Goal: Transaction & Acquisition: Purchase product/service

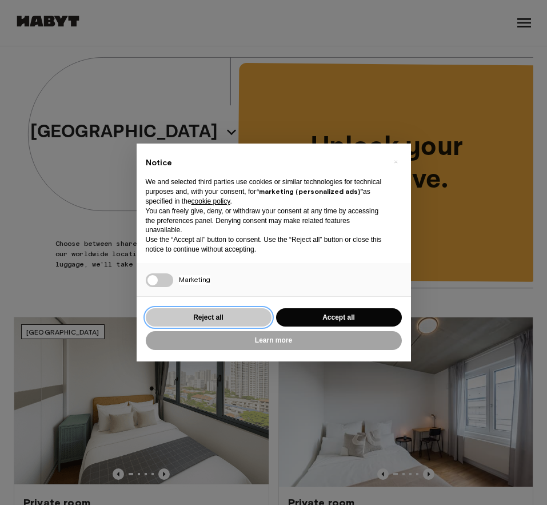
click at [231, 315] on button "Reject all" at bounding box center [209, 317] width 126 height 19
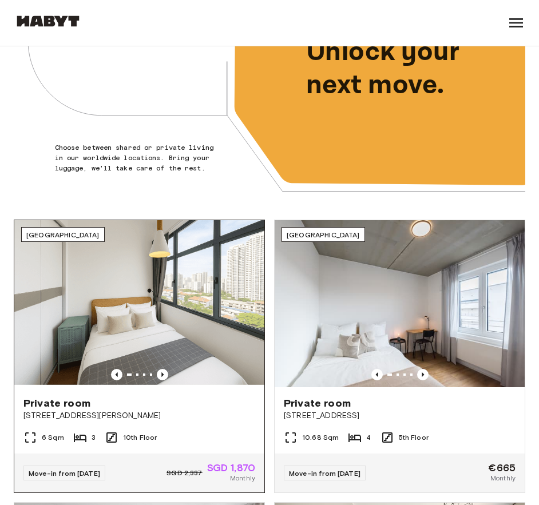
scroll to position [172, 0]
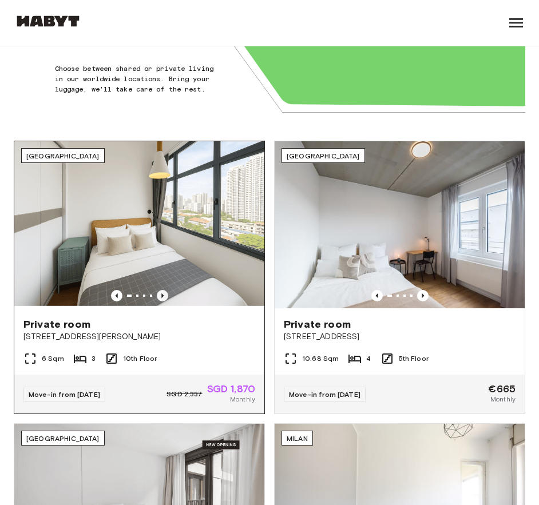
click at [164, 297] on icon "Previous image" at bounding box center [162, 295] width 11 height 11
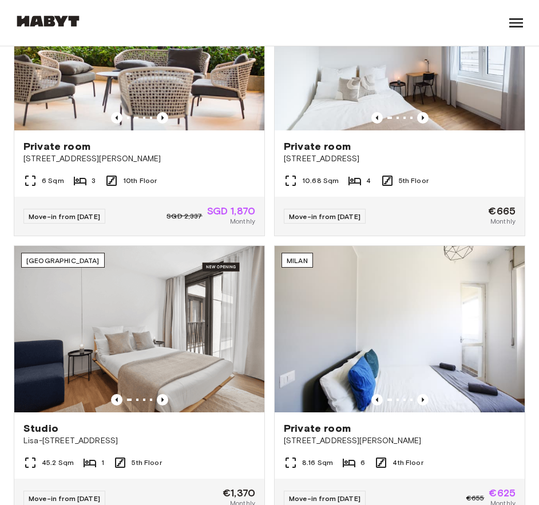
scroll to position [0, 0]
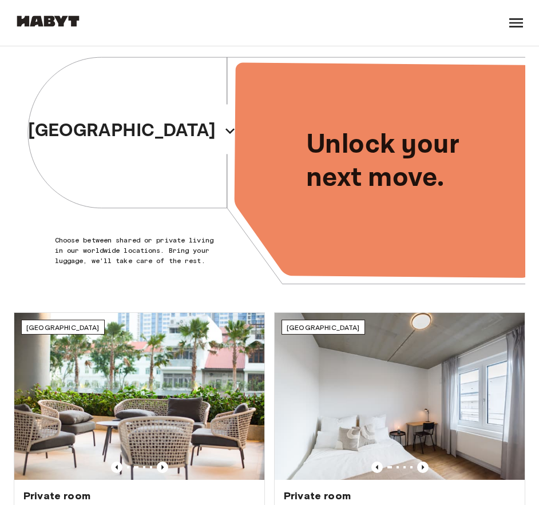
click at [519, 25] on icon at bounding box center [516, 23] width 18 height 18
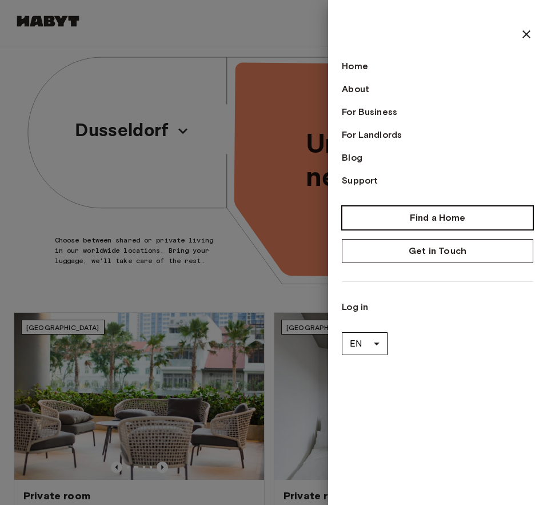
click at [426, 216] on link "Find a Home" at bounding box center [438, 218] width 192 height 24
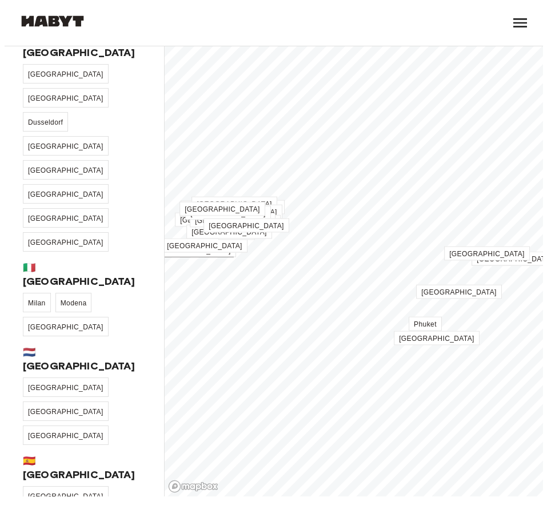
scroll to position [286, 0]
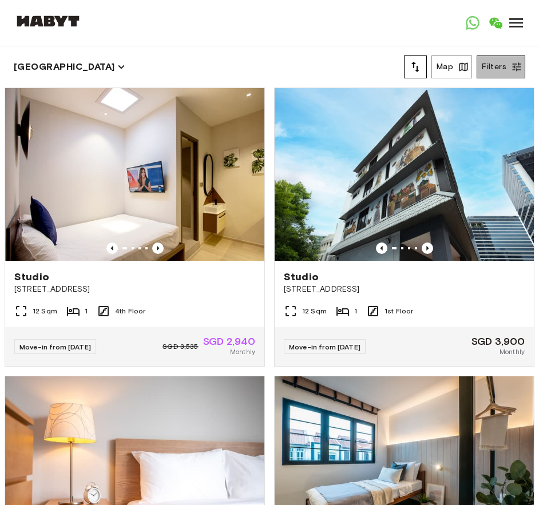
click at [509, 61] on button "Filters" at bounding box center [501, 66] width 49 height 23
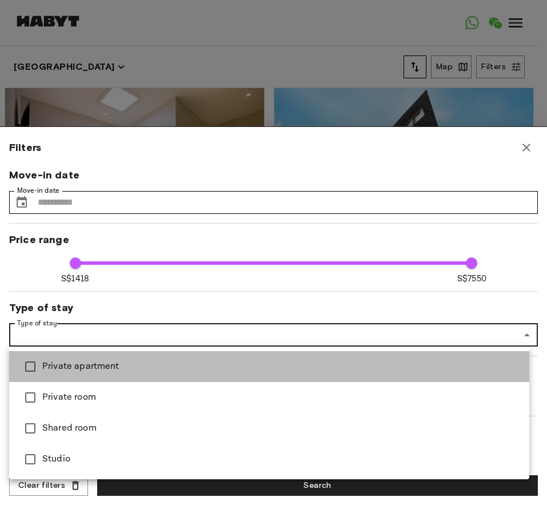
click at [97, 368] on span "Private apartment" at bounding box center [281, 367] width 478 height 14
type input "****"
type input "**********"
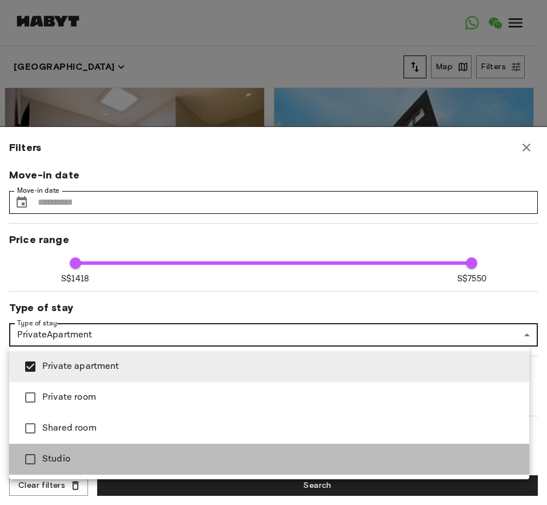
click at [71, 459] on span "Studio" at bounding box center [281, 460] width 478 height 14
type input "****"
type input "**********"
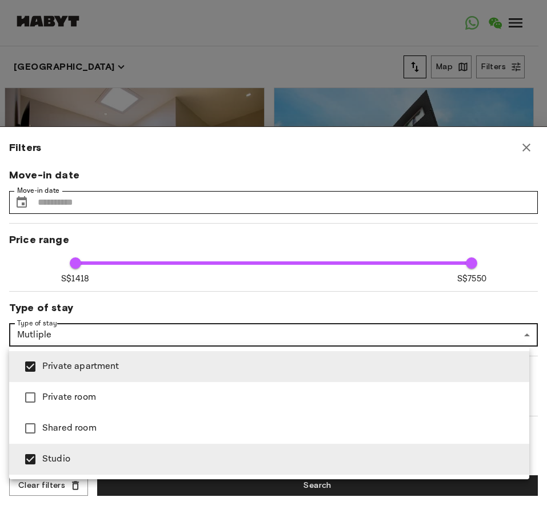
click at [352, 303] on div at bounding box center [273, 252] width 547 height 505
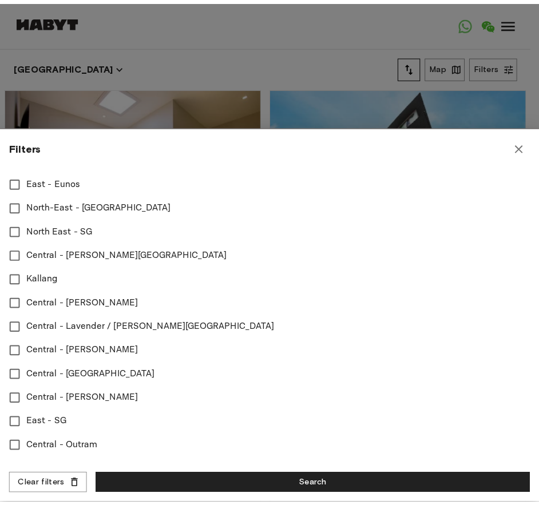
scroll to position [491, 0]
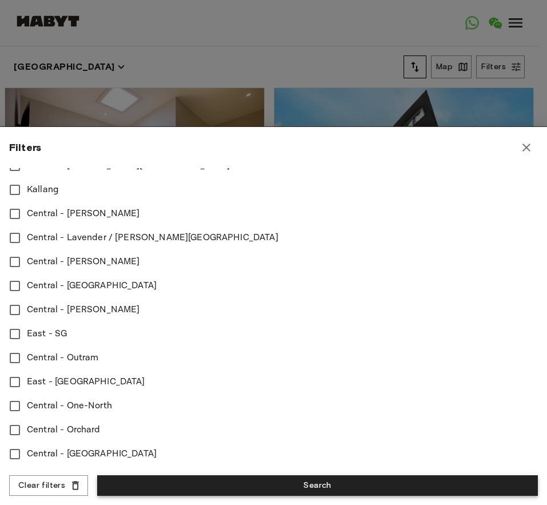
click at [322, 484] on button "Search" at bounding box center [317, 485] width 441 height 21
type input "****"
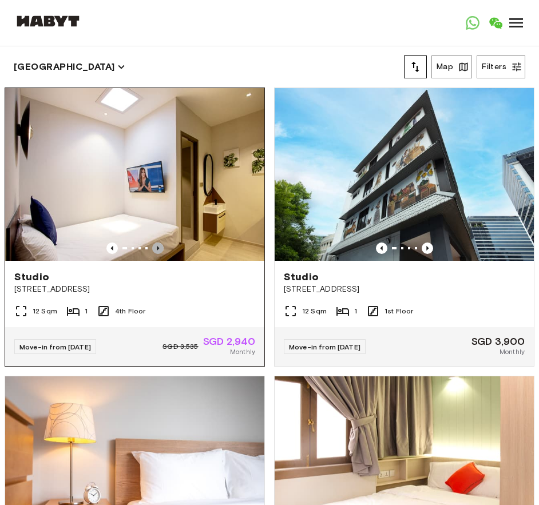
click at [157, 246] on icon "Previous image" at bounding box center [158, 248] width 2 height 5
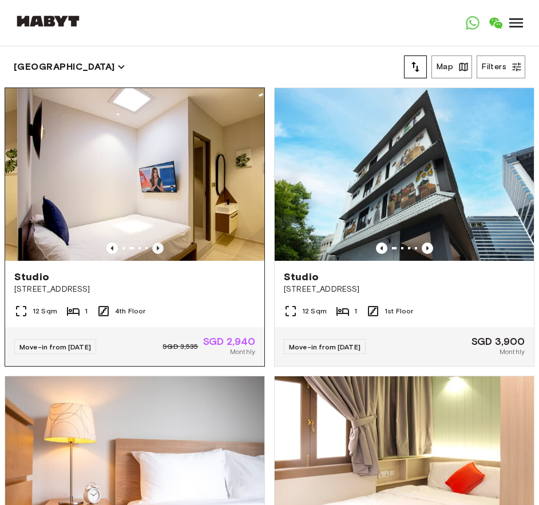
click at [157, 246] on icon "Previous image" at bounding box center [158, 248] width 2 height 5
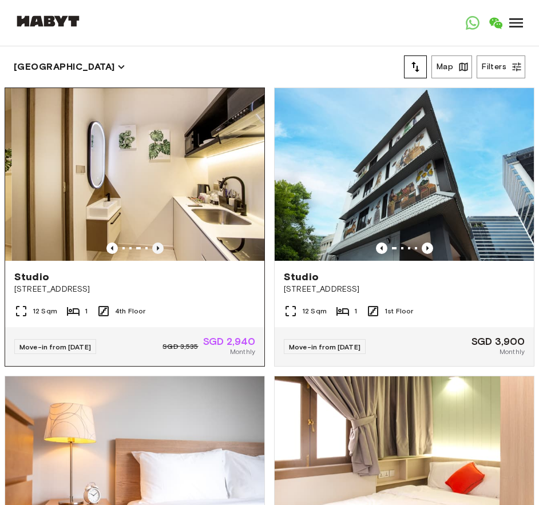
click at [157, 246] on icon "Previous image" at bounding box center [158, 248] width 2 height 5
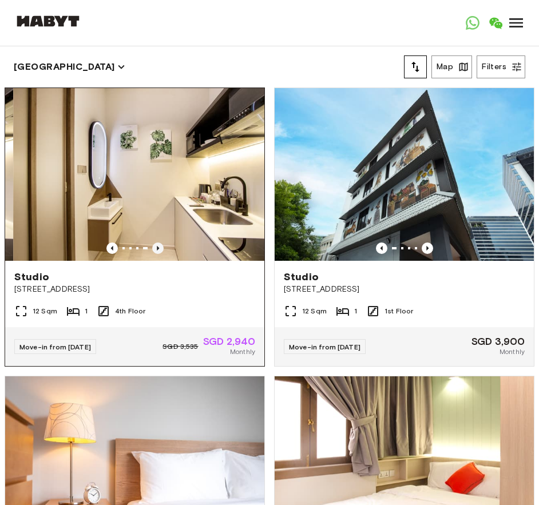
click at [157, 246] on icon "Previous image" at bounding box center [158, 248] width 2 height 5
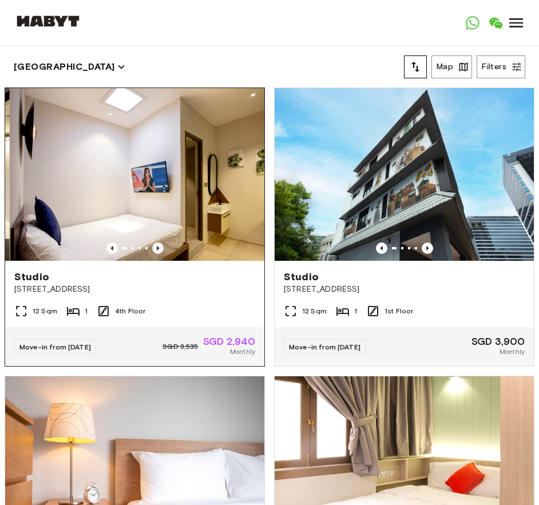
click at [157, 246] on icon "Previous image" at bounding box center [158, 248] width 2 height 5
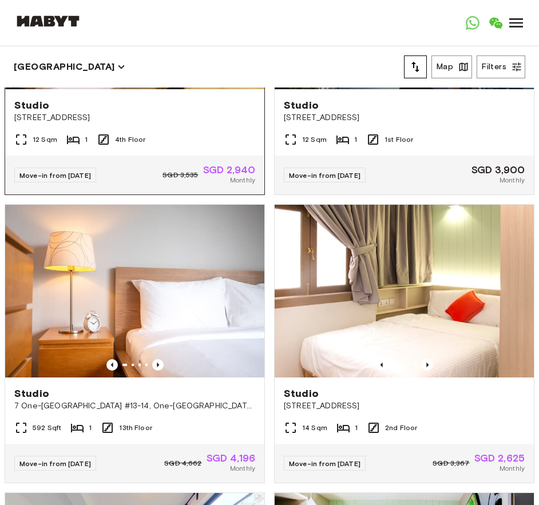
scroll to position [229, 0]
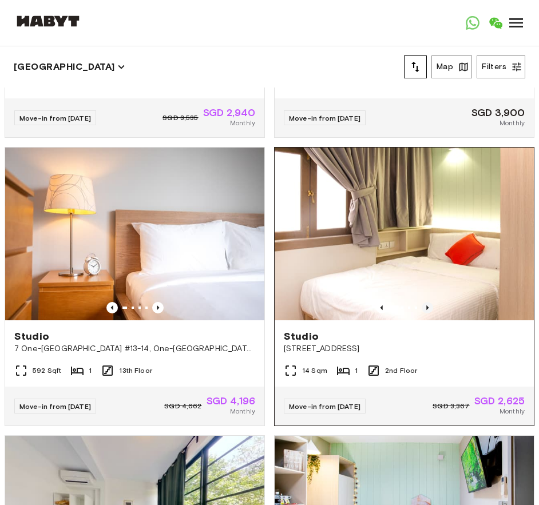
click at [422, 304] on icon "Previous image" at bounding box center [427, 307] width 11 height 11
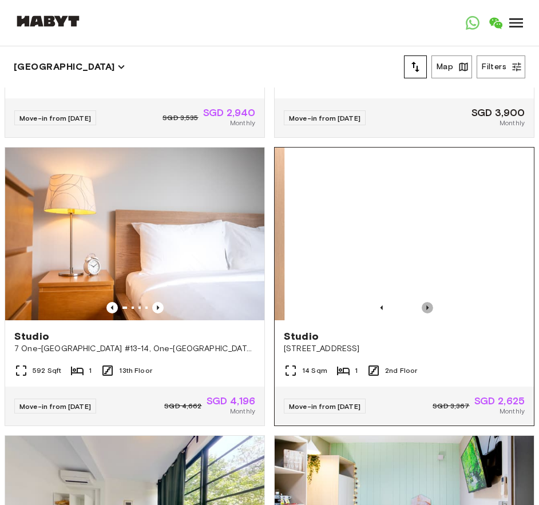
click at [422, 303] on icon "Previous image" at bounding box center [427, 307] width 11 height 11
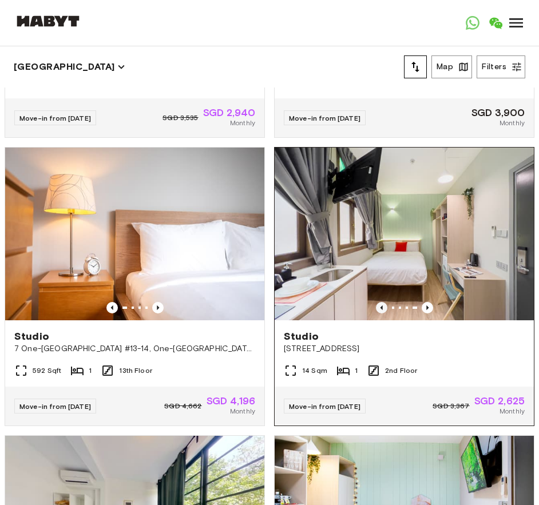
click at [376, 304] on icon "Previous image" at bounding box center [381, 307] width 11 height 11
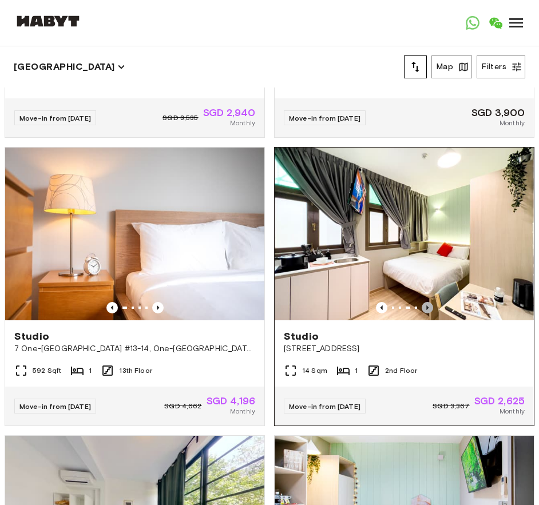
click at [422, 303] on icon "Previous image" at bounding box center [427, 307] width 11 height 11
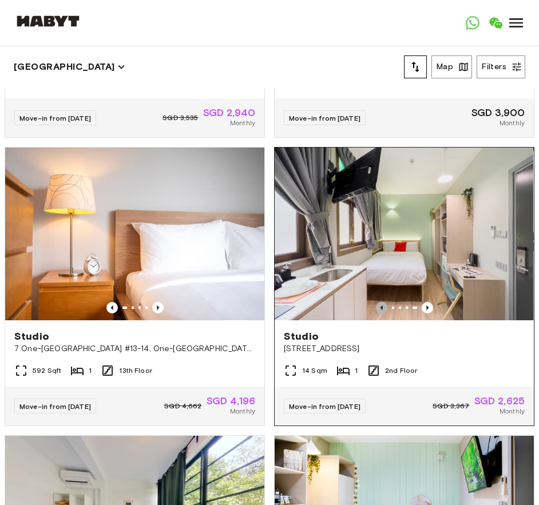
click at [376, 303] on icon "Previous image" at bounding box center [381, 307] width 11 height 11
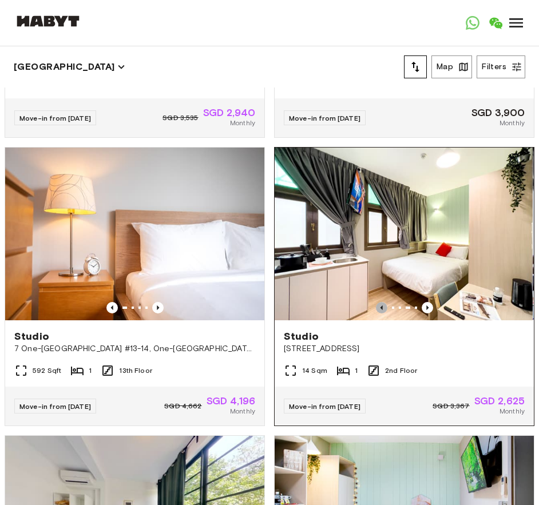
click at [380, 305] on icon "Previous image" at bounding box center [381, 307] width 2 height 5
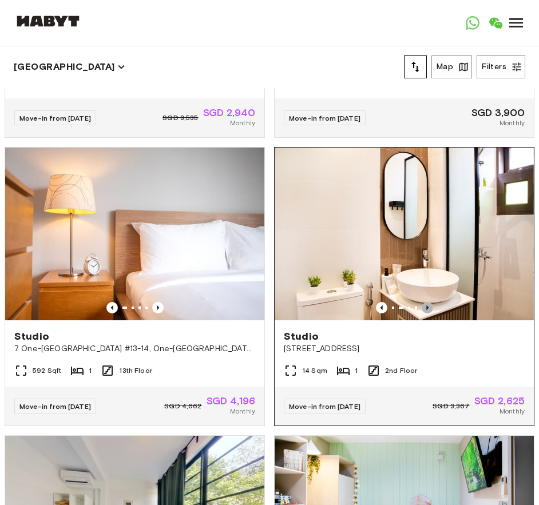
click at [422, 303] on icon "Previous image" at bounding box center [427, 307] width 11 height 11
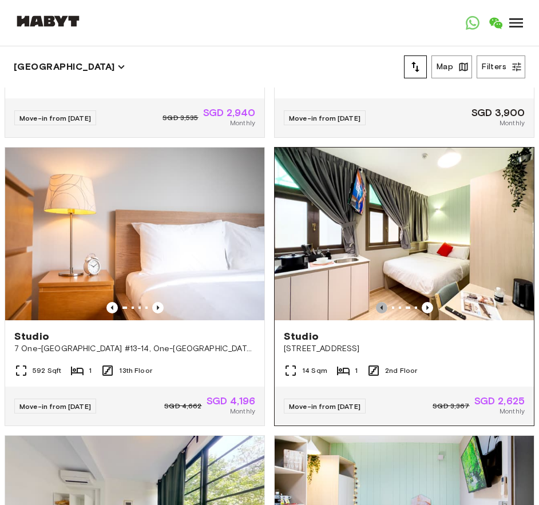
click at [376, 303] on icon "Previous image" at bounding box center [381, 307] width 11 height 11
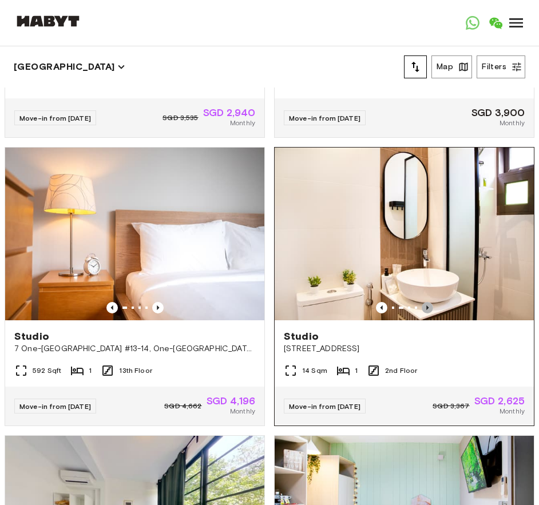
click at [422, 302] on icon "Previous image" at bounding box center [427, 307] width 11 height 11
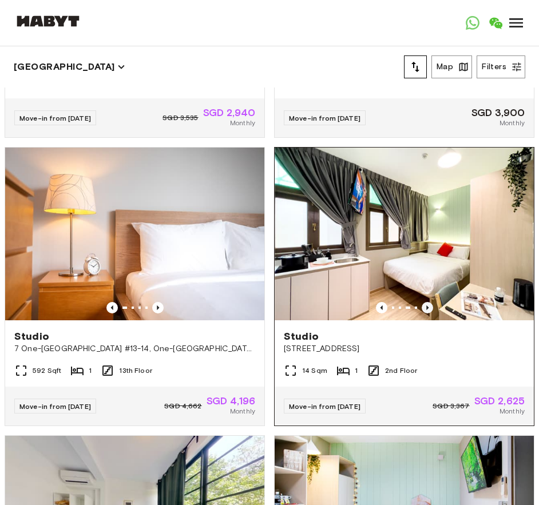
click at [422, 302] on icon "Previous image" at bounding box center [427, 307] width 11 height 11
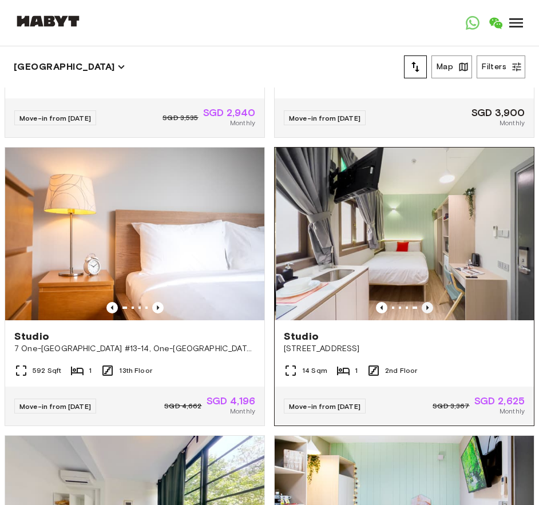
click at [422, 302] on icon "Previous image" at bounding box center [427, 307] width 11 height 11
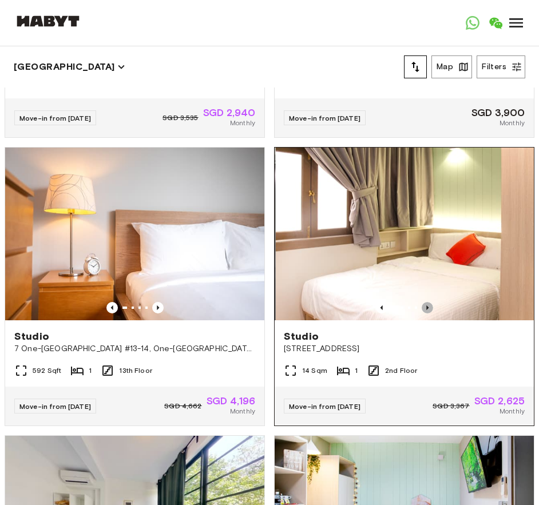
click at [422, 302] on icon "Previous image" at bounding box center [427, 307] width 11 height 11
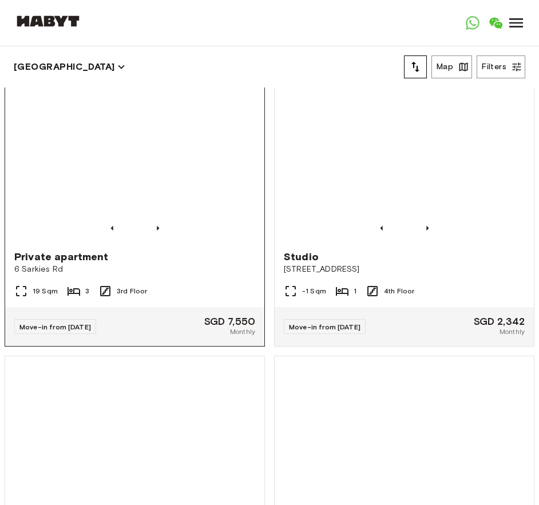
scroll to position [1144, 0]
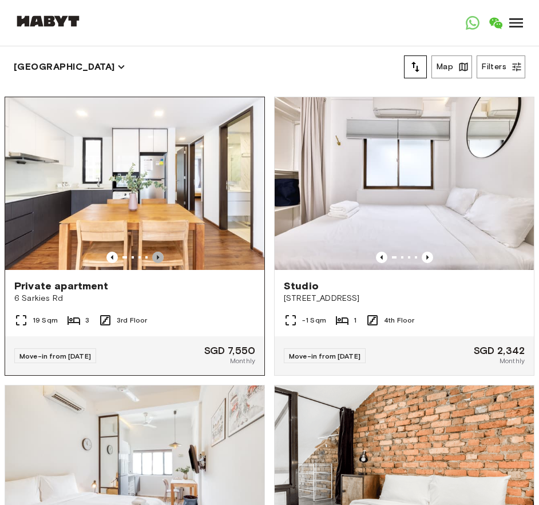
click at [152, 261] on icon "Previous image" at bounding box center [157, 257] width 11 height 11
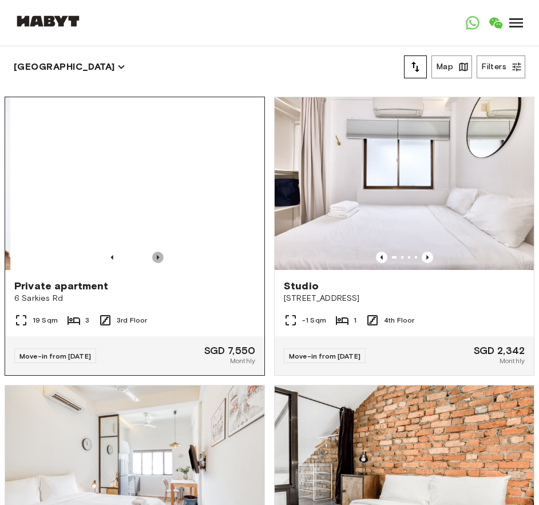
click at [152, 261] on icon "Previous image" at bounding box center [157, 257] width 11 height 11
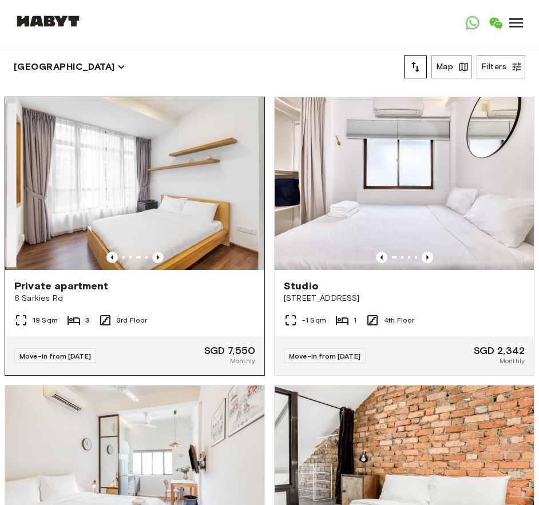
click at [152, 261] on icon "Previous image" at bounding box center [157, 257] width 11 height 11
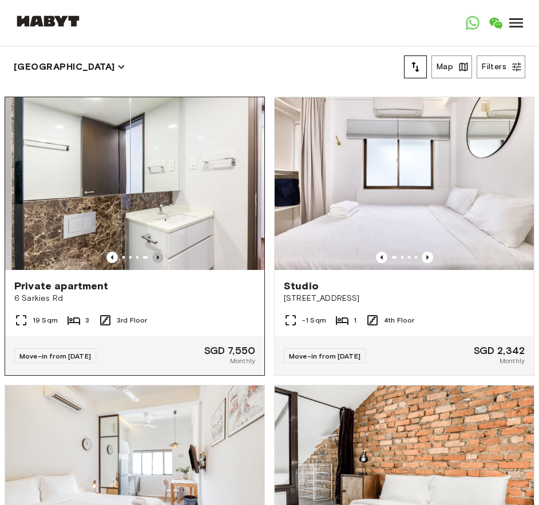
click at [152, 261] on icon "Previous image" at bounding box center [157, 257] width 11 height 11
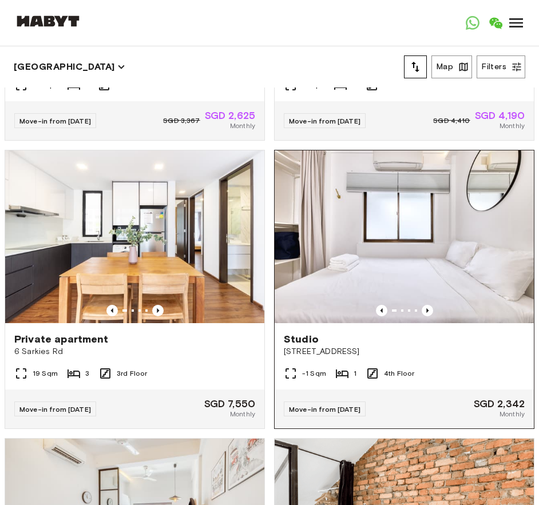
scroll to position [1087, 0]
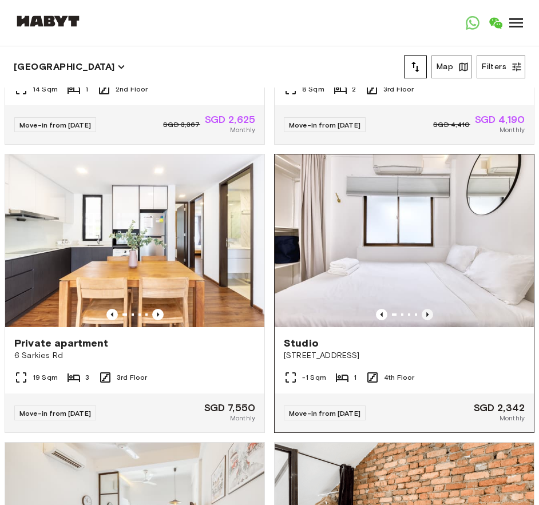
click at [422, 317] on icon "Previous image" at bounding box center [427, 314] width 11 height 11
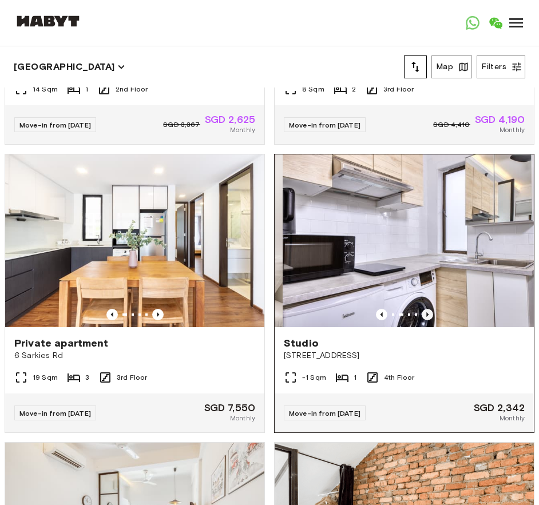
click at [422, 317] on icon "Previous image" at bounding box center [427, 314] width 11 height 11
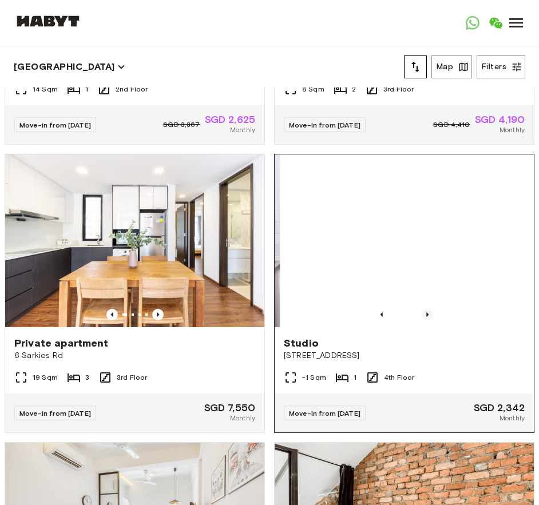
click at [422, 317] on icon "Previous image" at bounding box center [427, 314] width 11 height 11
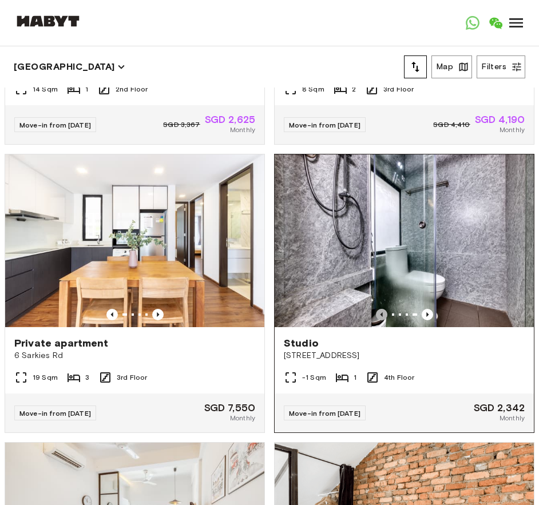
click at [376, 320] on icon "Previous image" at bounding box center [381, 314] width 11 height 11
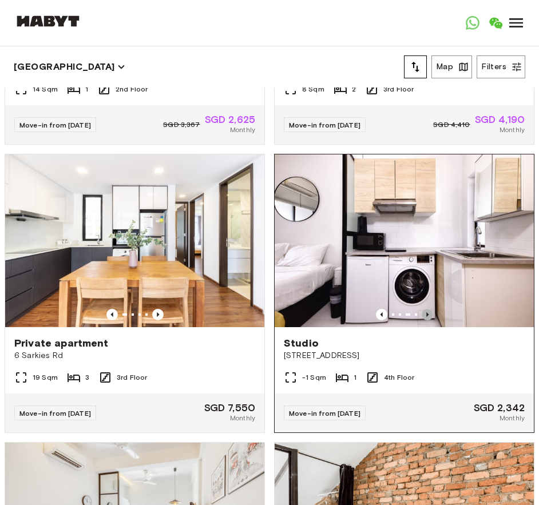
click at [422, 319] on icon "Previous image" at bounding box center [427, 314] width 11 height 11
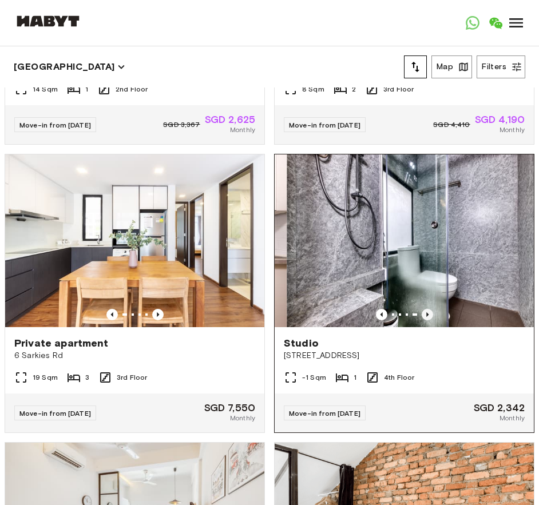
click at [422, 319] on icon "Previous image" at bounding box center [427, 314] width 11 height 11
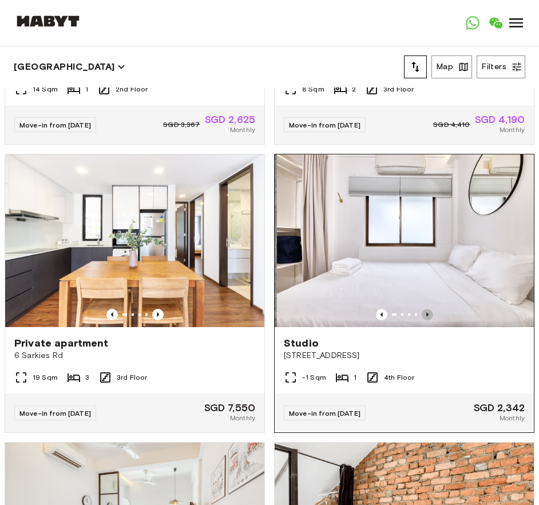
click at [422, 319] on icon "Previous image" at bounding box center [427, 314] width 11 height 11
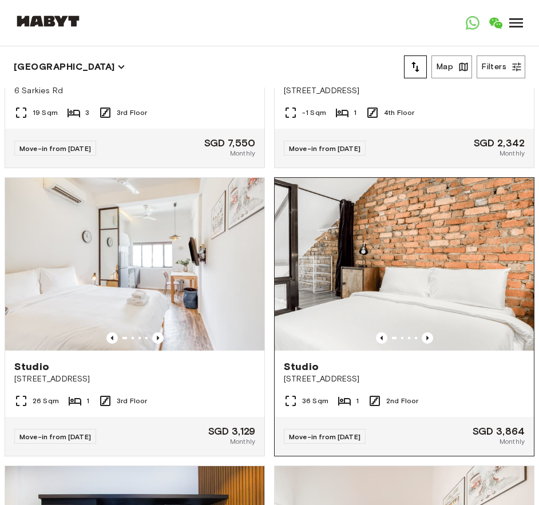
scroll to position [1373, 0]
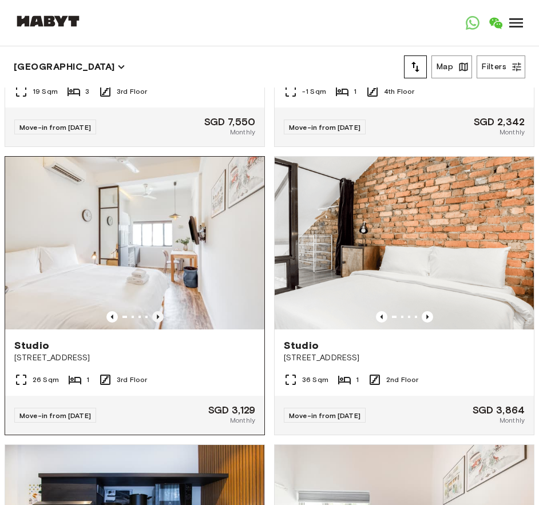
click at [156, 323] on icon "Previous image" at bounding box center [157, 316] width 11 height 11
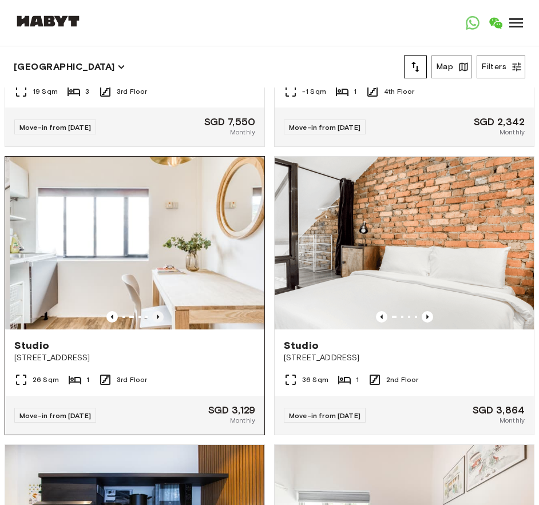
click at [156, 323] on icon "Previous image" at bounding box center [157, 316] width 11 height 11
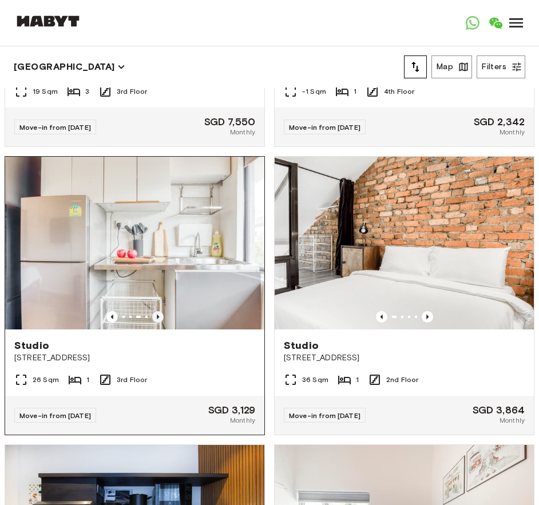
click at [153, 323] on icon "Previous image" at bounding box center [157, 316] width 11 height 11
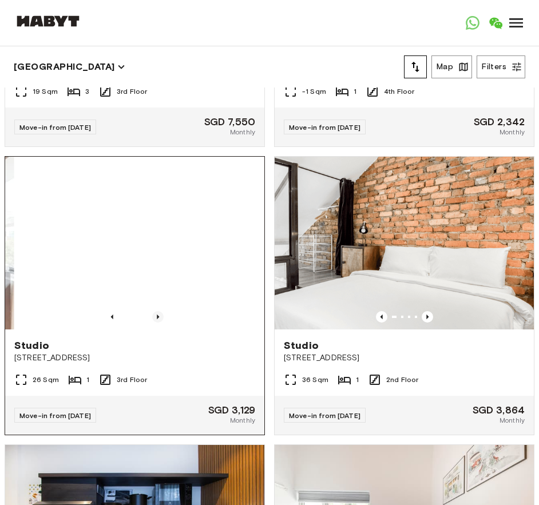
click at [153, 323] on icon "Previous image" at bounding box center [157, 316] width 11 height 11
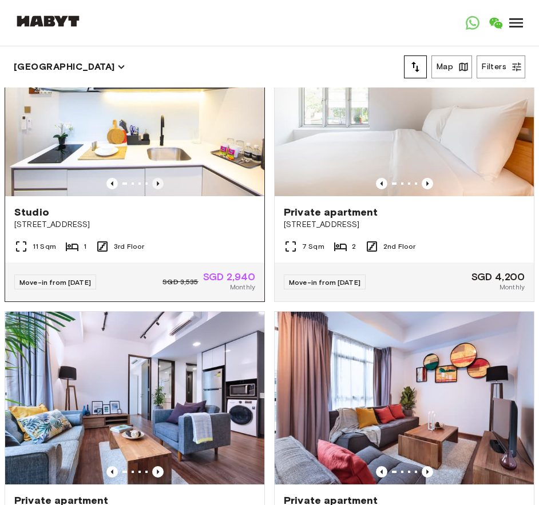
scroll to position [1716, 0]
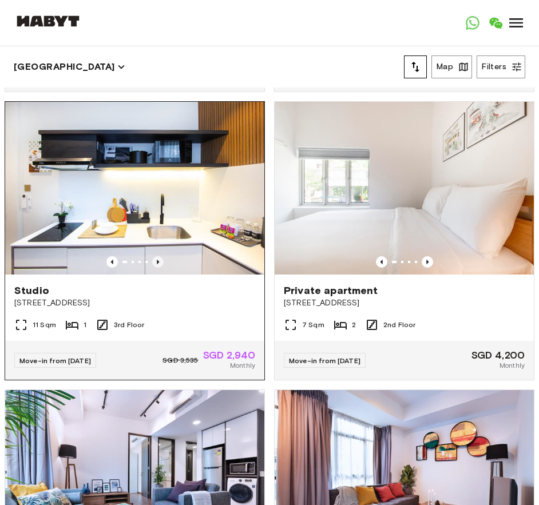
click at [158, 268] on icon "Previous image" at bounding box center [157, 261] width 11 height 11
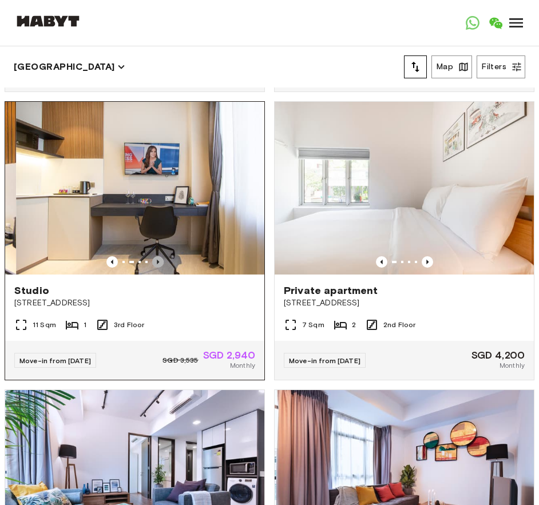
click at [158, 268] on icon "Previous image" at bounding box center [157, 261] width 11 height 11
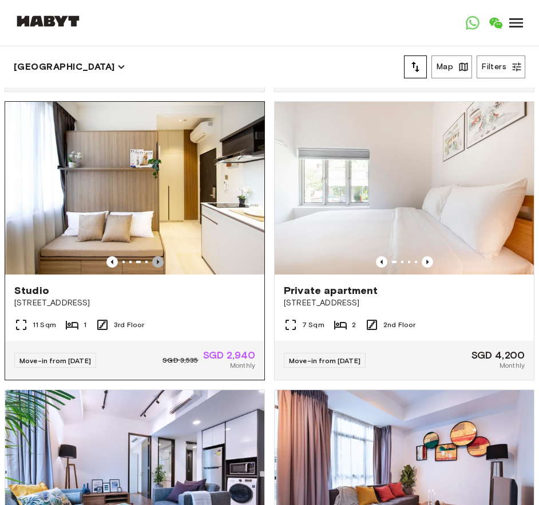
click at [158, 268] on icon "Previous image" at bounding box center [157, 261] width 11 height 11
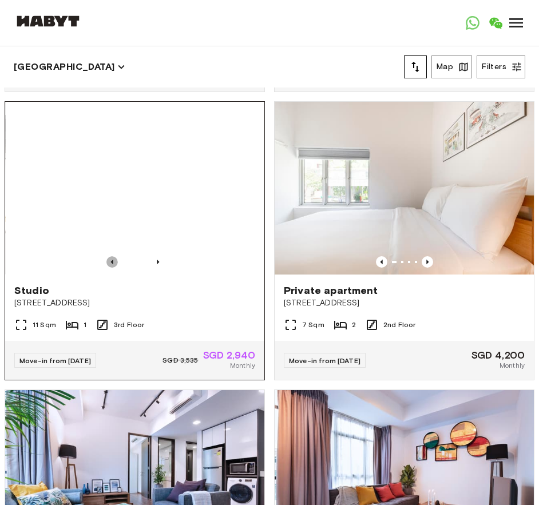
click at [107, 268] on icon "Previous image" at bounding box center [111, 261] width 11 height 11
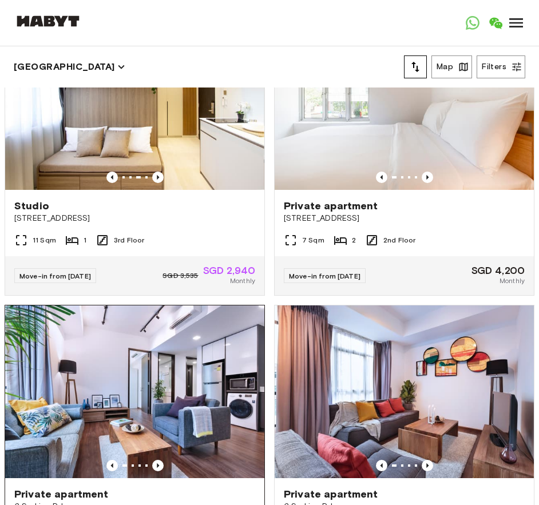
scroll to position [1945, 0]
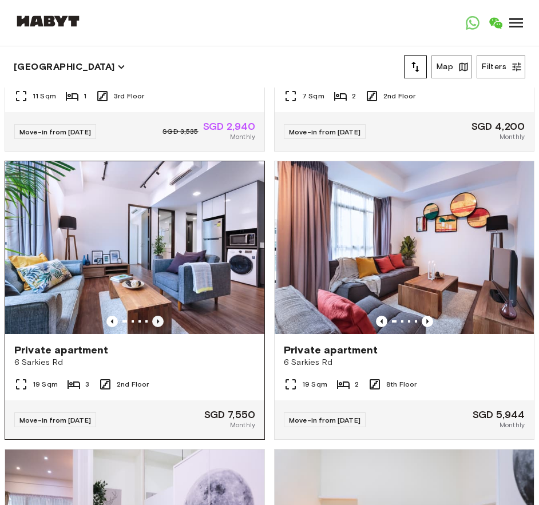
click at [152, 327] on icon "Previous image" at bounding box center [157, 321] width 11 height 11
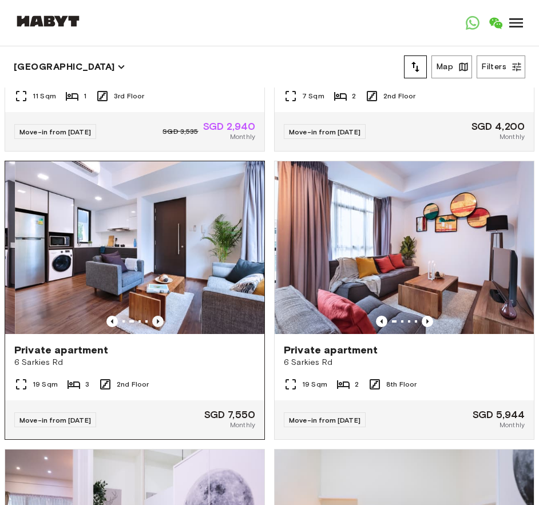
click at [152, 327] on icon "Previous image" at bounding box center [157, 321] width 11 height 11
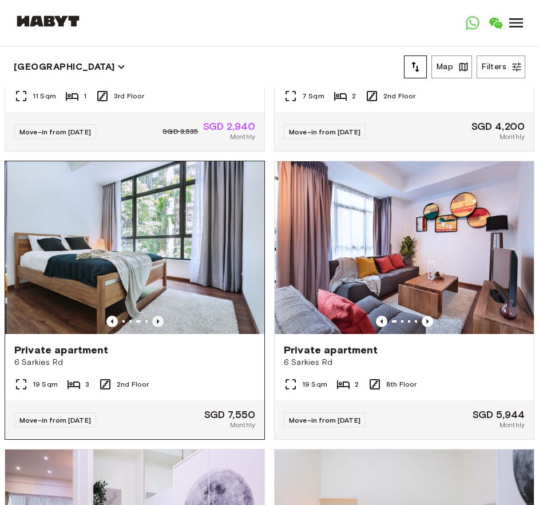
click at [152, 327] on icon "Previous image" at bounding box center [157, 321] width 11 height 11
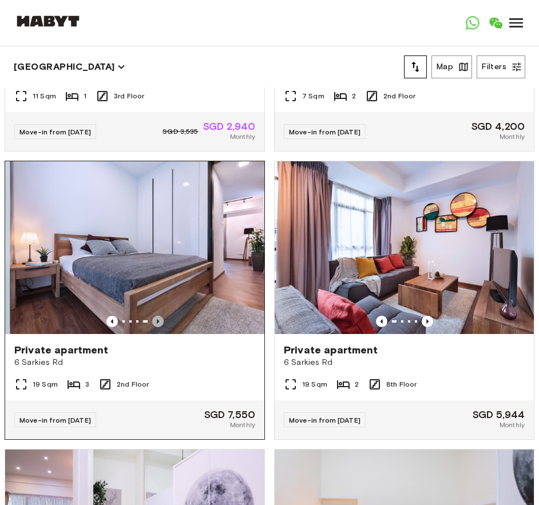
click at [152, 327] on icon "Previous image" at bounding box center [157, 321] width 11 height 11
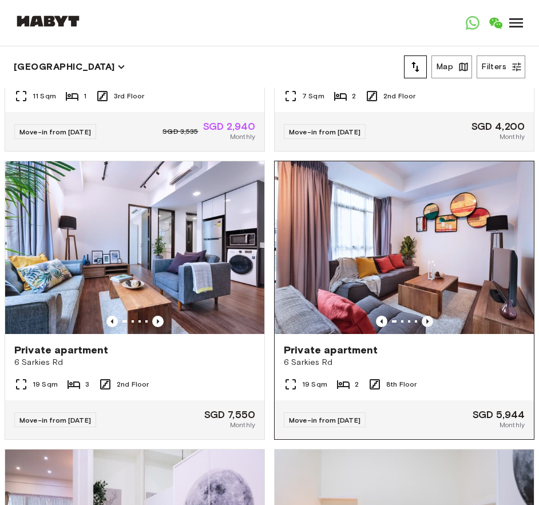
click at [426, 324] on icon "Previous image" at bounding box center [427, 321] width 2 height 5
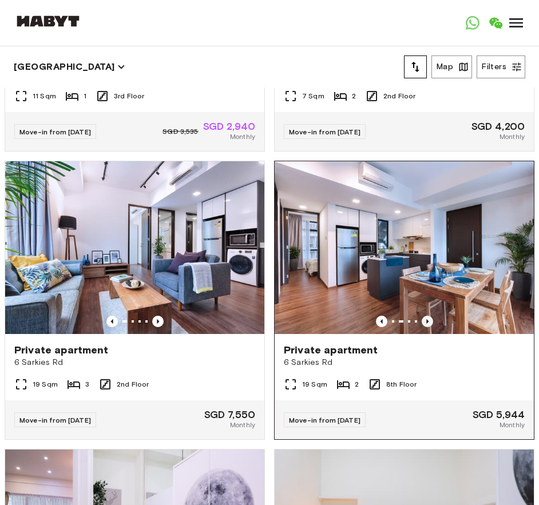
click at [422, 327] on icon "Previous image" at bounding box center [427, 321] width 11 height 11
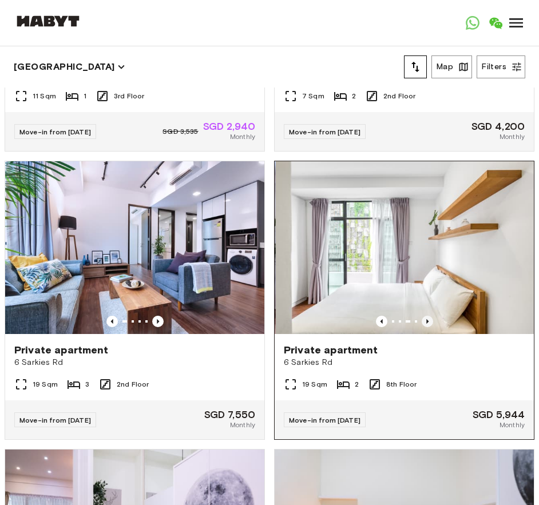
click at [422, 327] on icon "Previous image" at bounding box center [427, 321] width 11 height 11
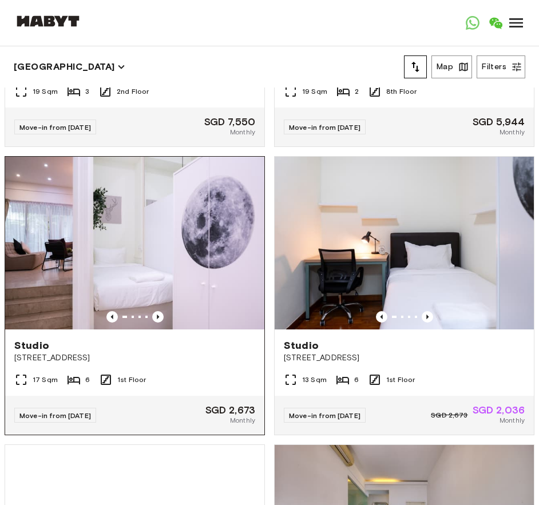
scroll to position [2231, 0]
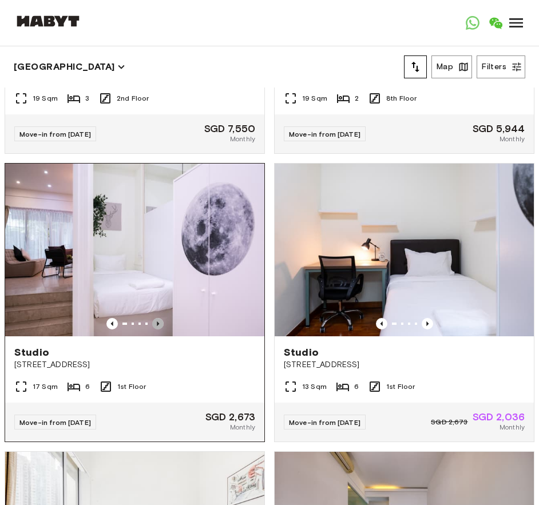
click at [154, 330] on icon "Previous image" at bounding box center [157, 323] width 11 height 11
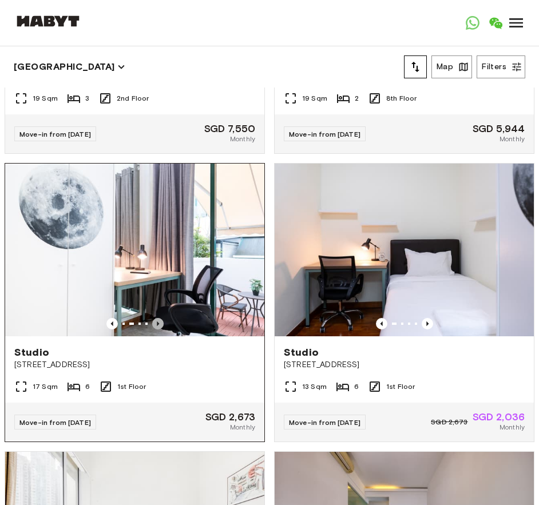
click at [152, 330] on icon "Previous image" at bounding box center [157, 323] width 11 height 11
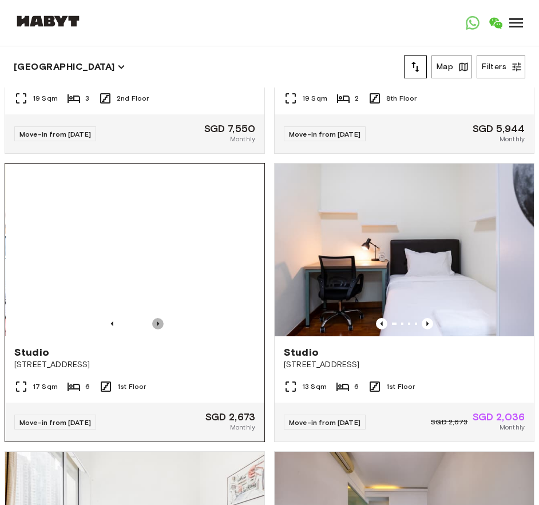
click at [152, 330] on icon "Previous image" at bounding box center [157, 323] width 11 height 11
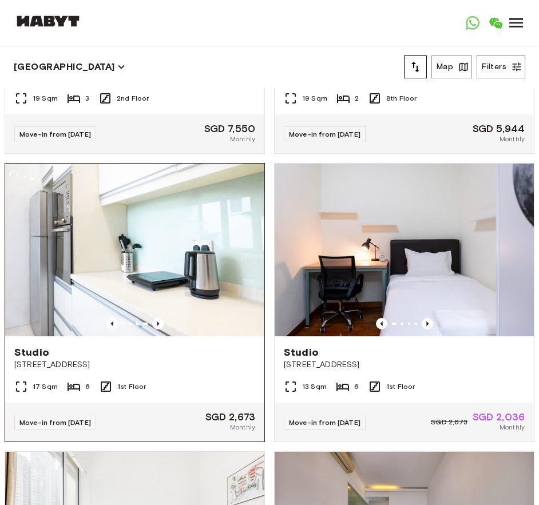
click at [149, 371] on span "[STREET_ADDRESS]" at bounding box center [134, 364] width 241 height 11
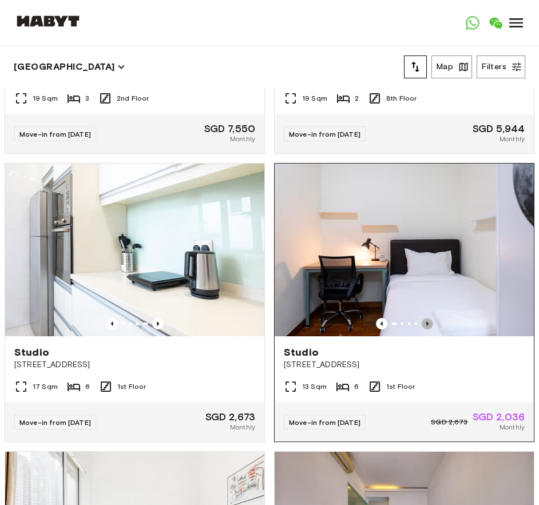
click at [426, 326] on icon "Previous image" at bounding box center [427, 324] width 2 height 5
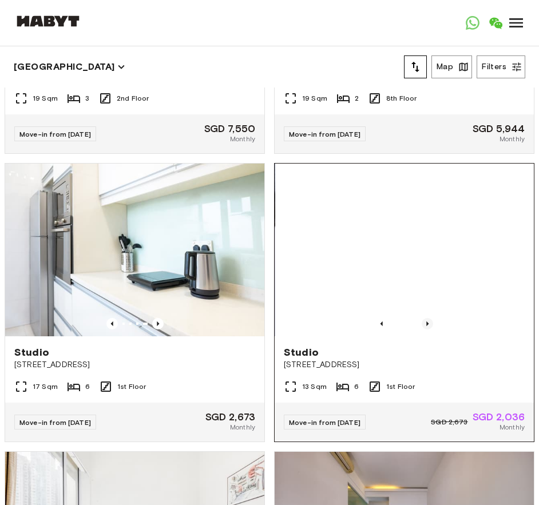
click at [426, 326] on icon "Previous image" at bounding box center [427, 324] width 2 height 5
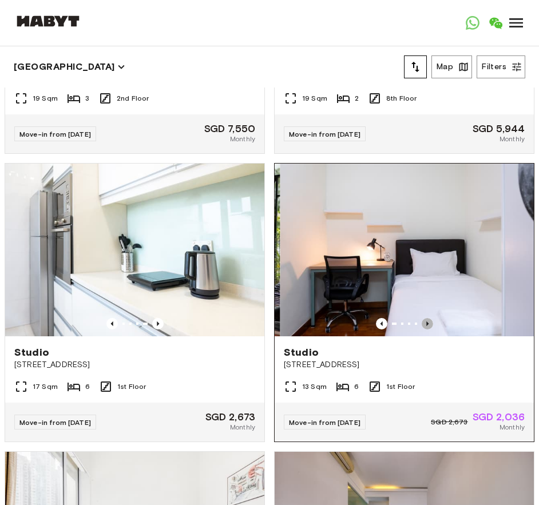
click at [426, 326] on icon "Previous image" at bounding box center [427, 324] width 2 height 5
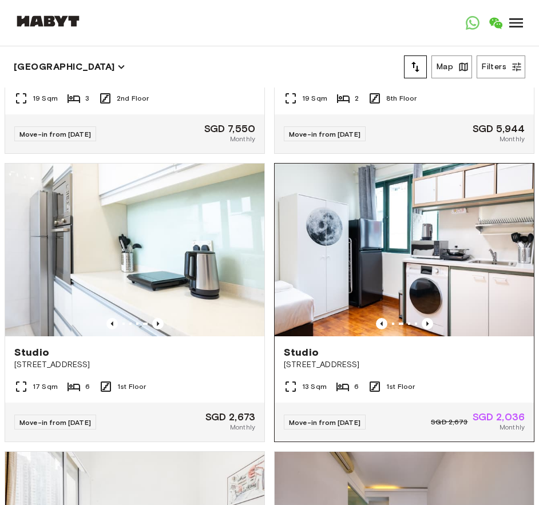
click at [420, 359] on div "Studio" at bounding box center [404, 353] width 241 height 14
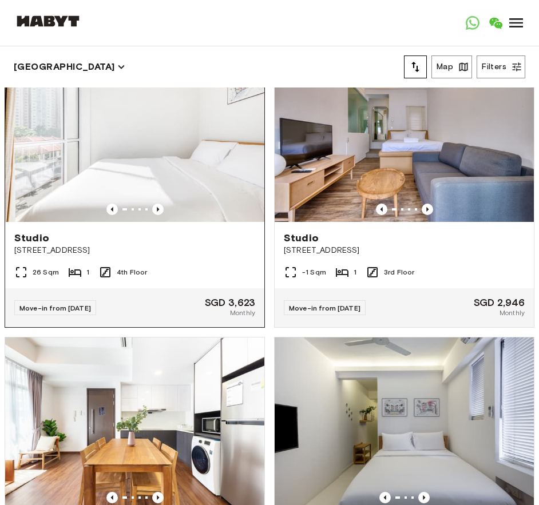
scroll to position [2639, 0]
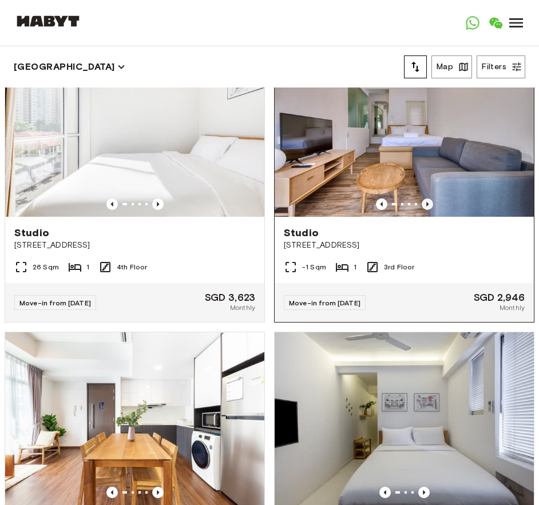
click at [422, 210] on icon "Previous image" at bounding box center [427, 204] width 11 height 11
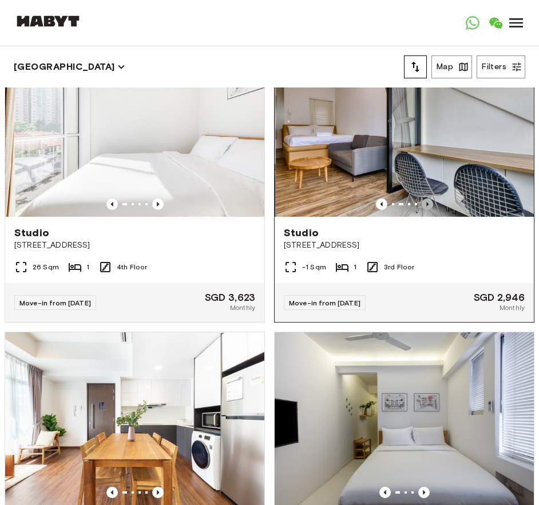
click at [422, 210] on icon "Previous image" at bounding box center [427, 204] width 11 height 11
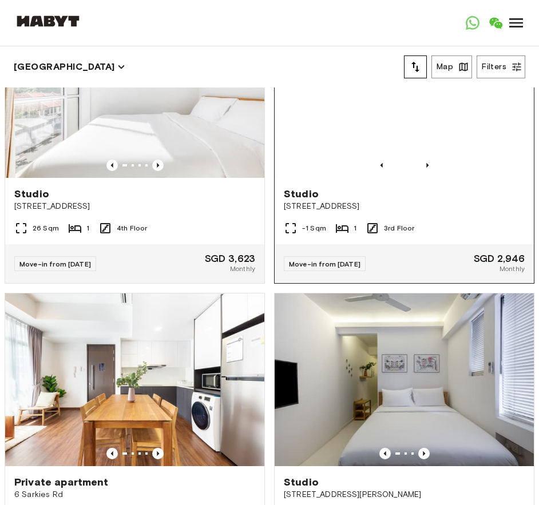
scroll to position [2811, 0]
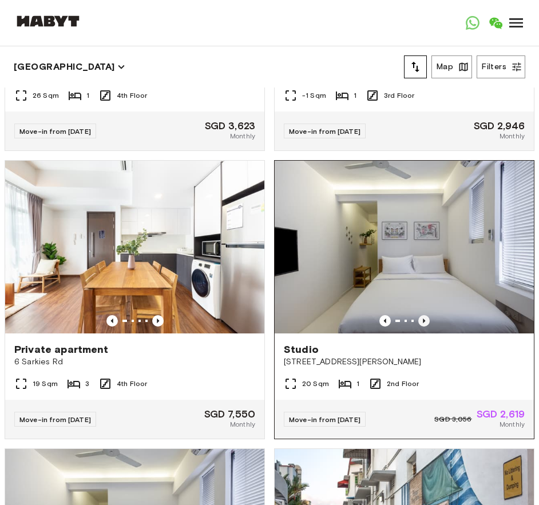
click at [418, 327] on icon "Previous image" at bounding box center [423, 320] width 11 height 11
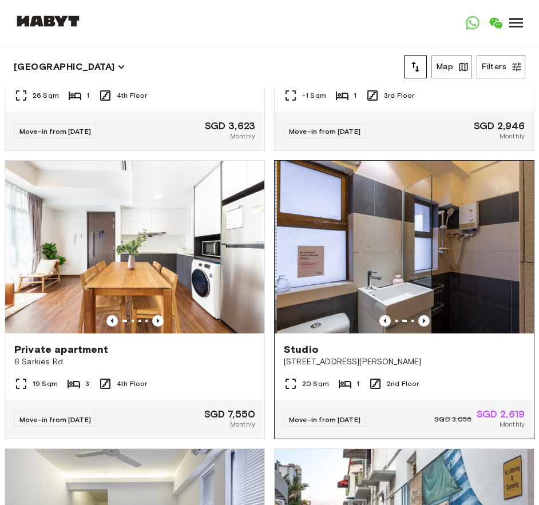
click at [418, 327] on icon "Previous image" at bounding box center [423, 320] width 11 height 11
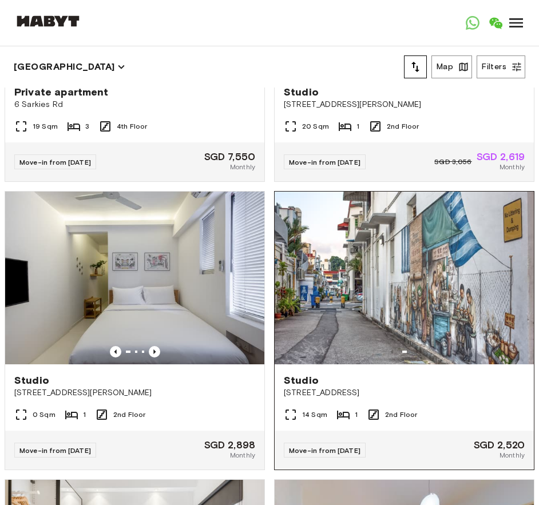
scroll to position [3154, 0]
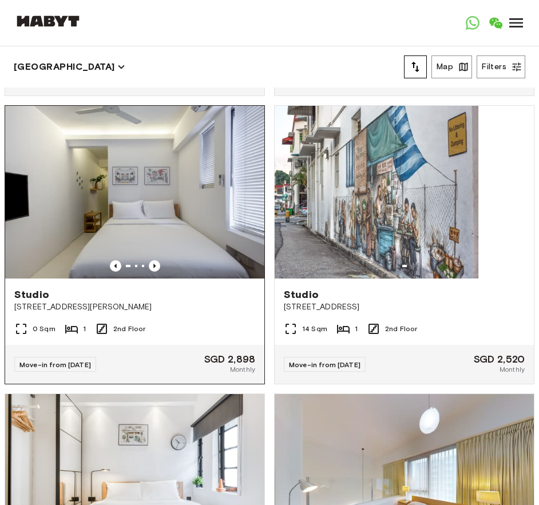
drag, startPoint x: 432, startPoint y: 263, endPoint x: 248, endPoint y: 288, distance: 186.0
click at [265, 286] on div "Studio 55 Tiong Bahru Road 14 Sqm 1 2nd Floor Move-in from 15 Jan 26 SGD 2,520 …" at bounding box center [399, 240] width 269 height 288
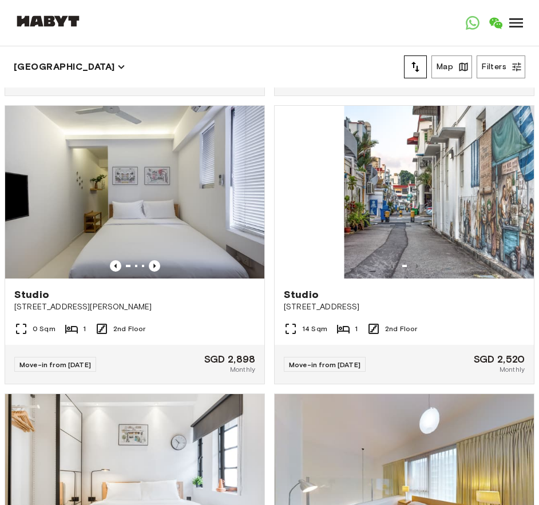
drag, startPoint x: 449, startPoint y: 279, endPoint x: 525, endPoint y: 272, distance: 76.9
click at [525, 272] on div "Studio 471 Balestier Road 12 Sqm 1 4th Floor Move-in from 18 Sep 25 SGD 3,535 S…" at bounding box center [264, 291] width 539 height 427
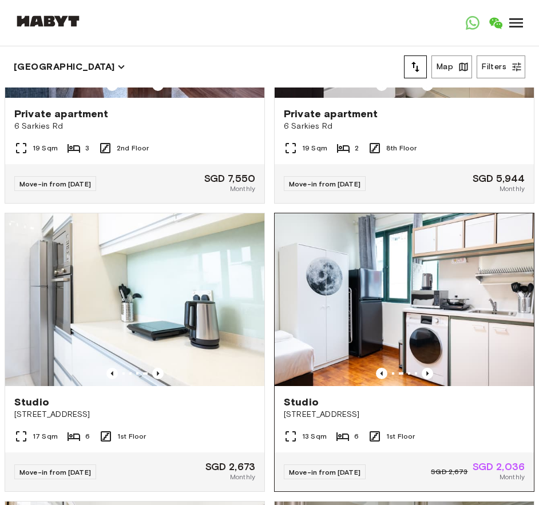
scroll to position [2467, 0]
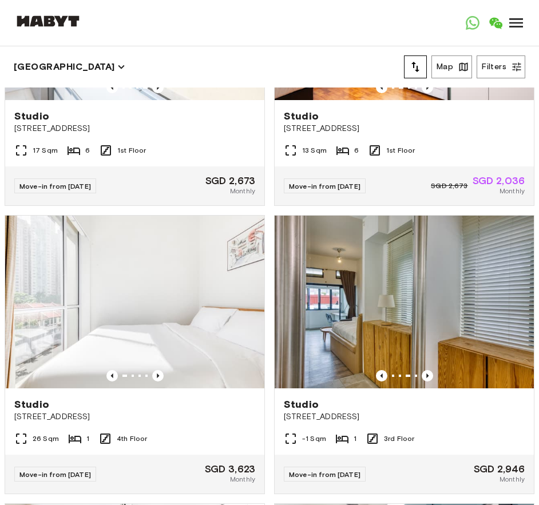
click at [265, 239] on div "Studio 82 Tiong Poh Road -1 Sqm 1 3rd Floor Move-in from 24 Dec 25 SGD 2,946 Mo…" at bounding box center [399, 350] width 269 height 288
click at [265, 237] on div "Studio 82 Tiong Poh Road -1 Sqm 1 3rd Floor Move-in from 24 Dec 25 SGD 2,946 Mo…" at bounding box center [399, 350] width 269 height 288
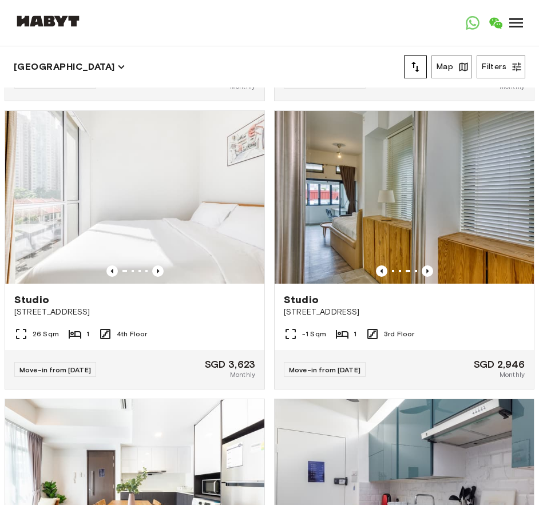
scroll to position [2582, 0]
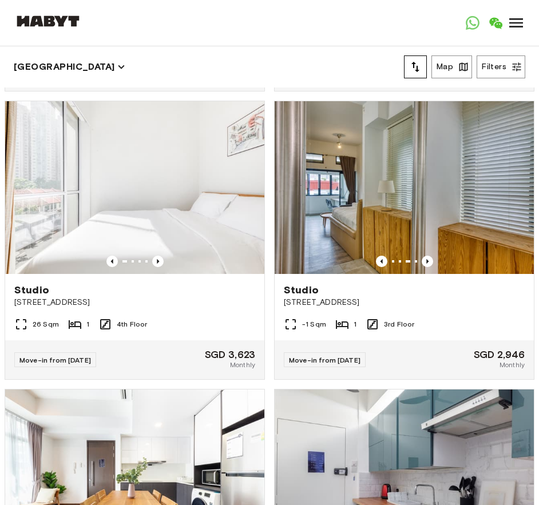
click at [265, 237] on div "Studio 82 Tiong Poh Road -1 Sqm 1 3rd Floor Move-in from 24 Dec 25 SGD 2,946 Mo…" at bounding box center [399, 236] width 269 height 288
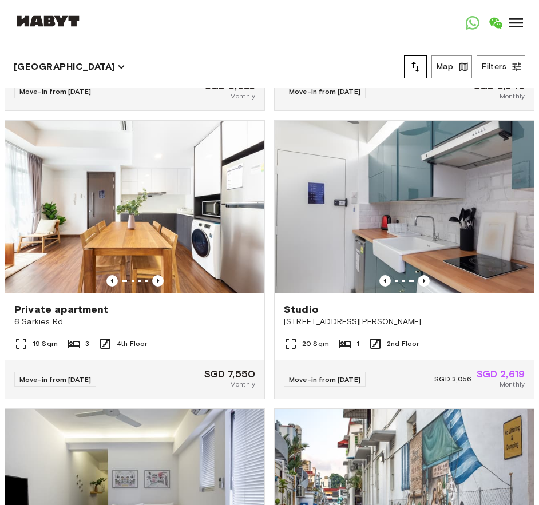
scroll to position [2868, 0]
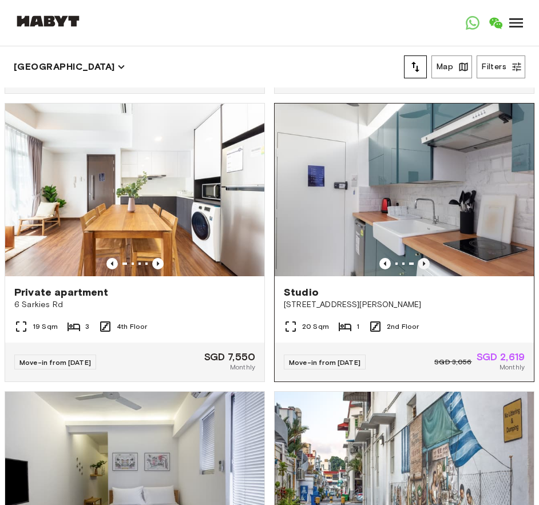
click at [418, 269] on icon "Previous image" at bounding box center [423, 263] width 11 height 11
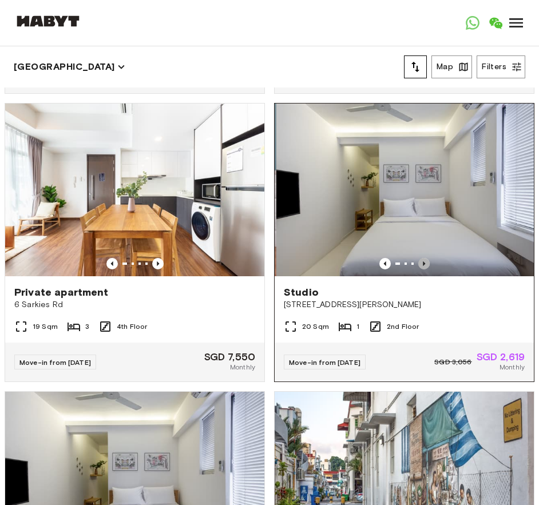
click at [418, 269] on icon "Previous image" at bounding box center [423, 263] width 11 height 11
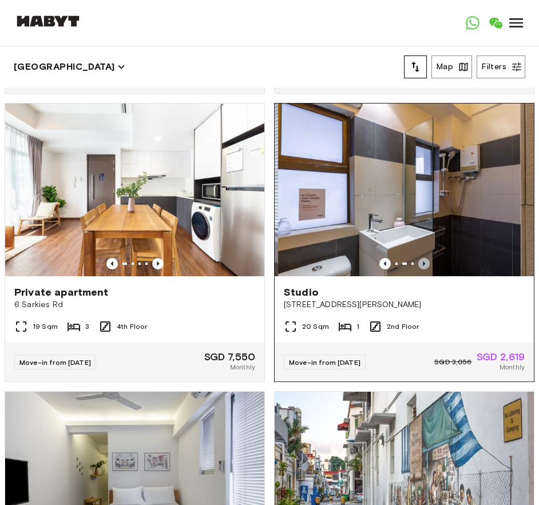
click at [418, 269] on icon "Previous image" at bounding box center [423, 263] width 11 height 11
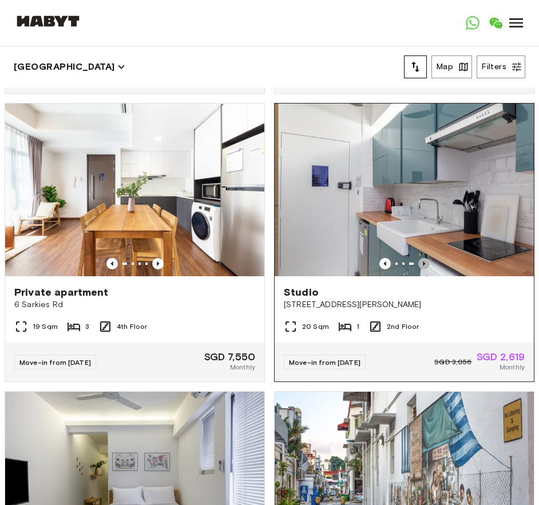
click at [418, 269] on icon "Previous image" at bounding box center [423, 263] width 11 height 11
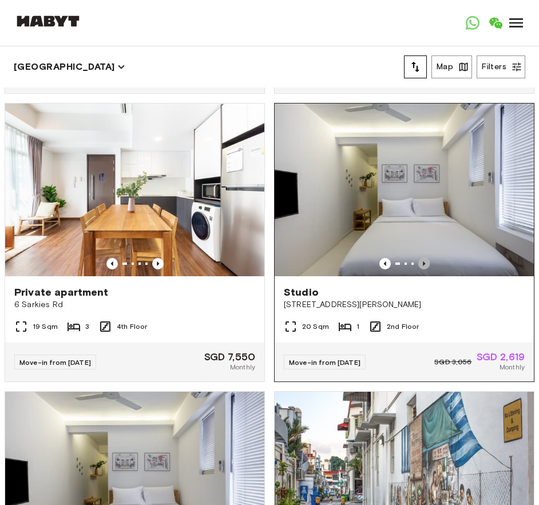
click at [418, 269] on icon "Previous image" at bounding box center [423, 263] width 11 height 11
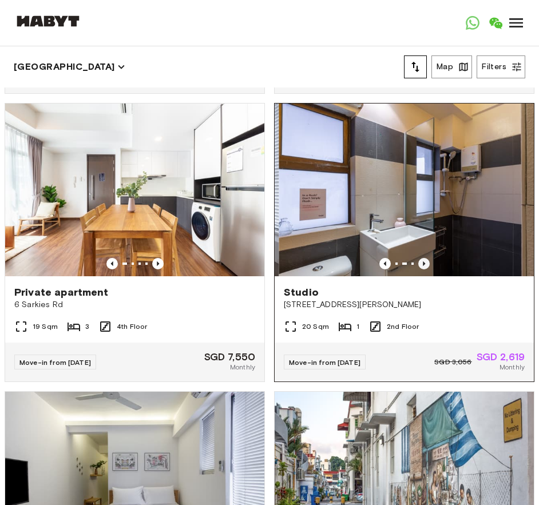
click at [418, 269] on icon "Previous image" at bounding box center [423, 263] width 11 height 11
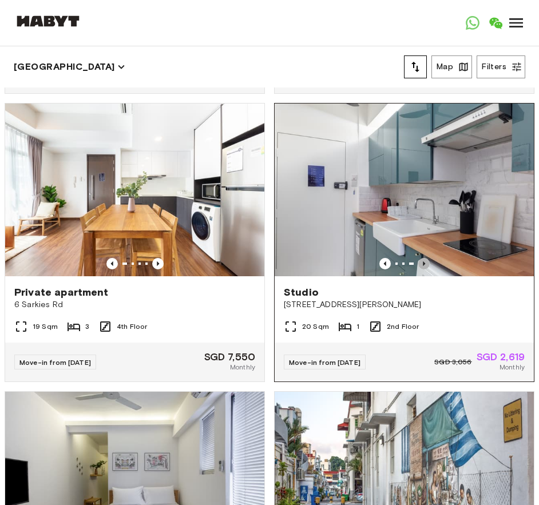
click at [418, 269] on icon "Previous image" at bounding box center [423, 263] width 11 height 11
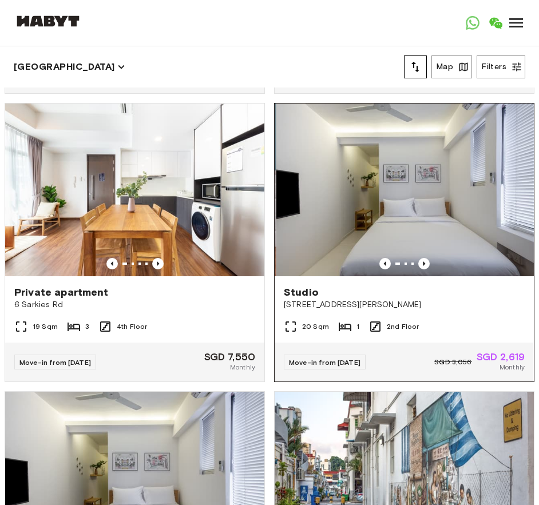
click at [423, 299] on div "Studio" at bounding box center [404, 292] width 241 height 14
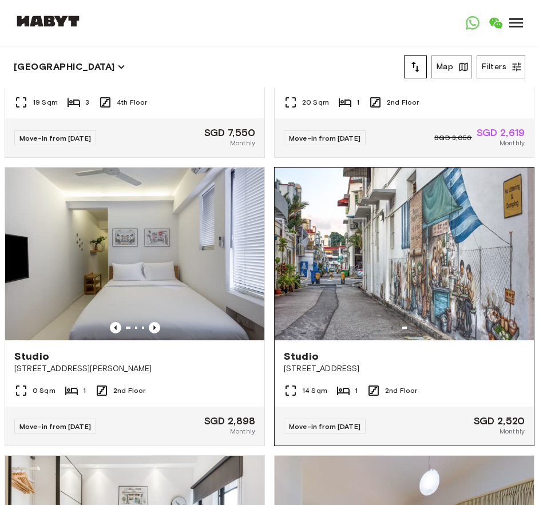
scroll to position [3154, 0]
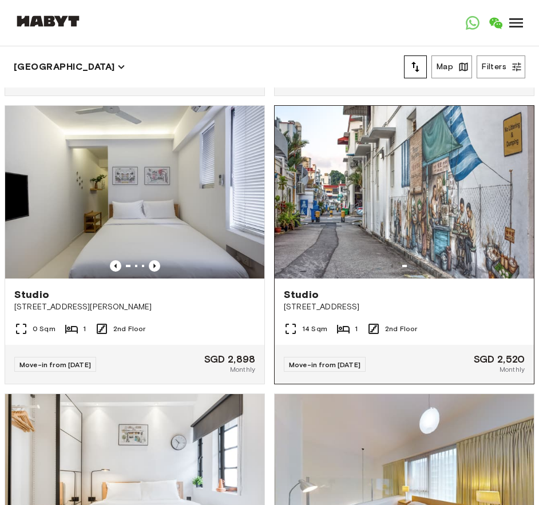
click at [447, 256] on img at bounding box center [404, 192] width 259 height 173
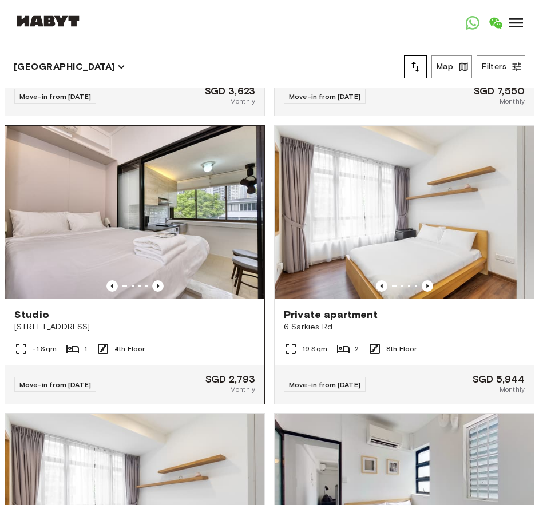
scroll to position [4286, 0]
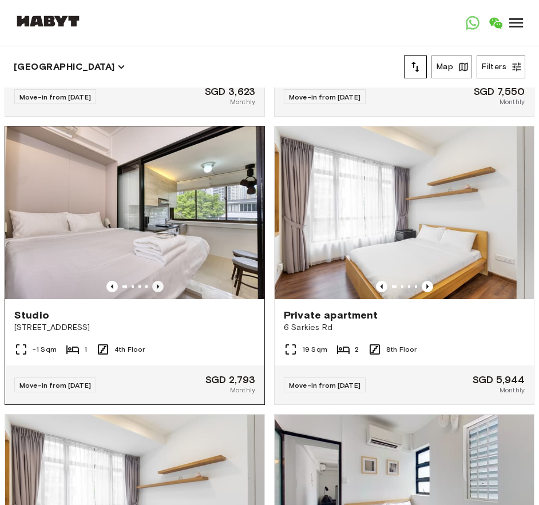
click at [152, 292] on icon "Previous image" at bounding box center [157, 286] width 11 height 11
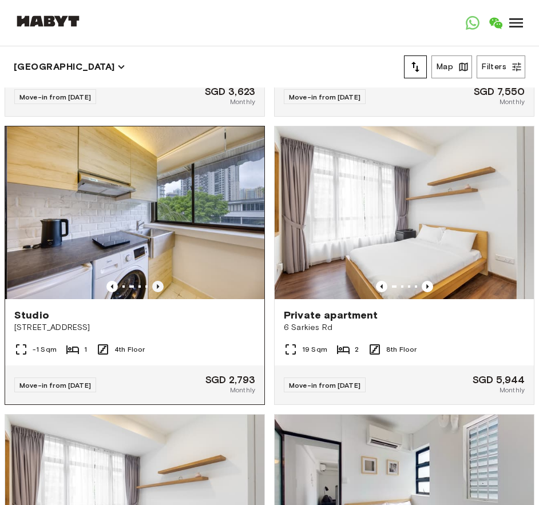
click at [154, 292] on icon "Previous image" at bounding box center [157, 286] width 11 height 11
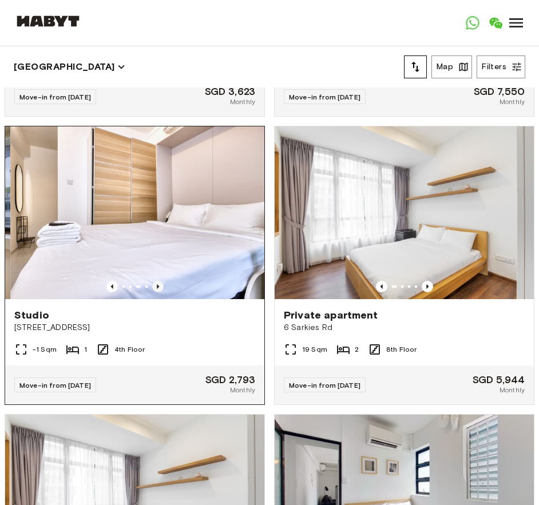
click at [154, 292] on icon "Previous image" at bounding box center [157, 286] width 11 height 11
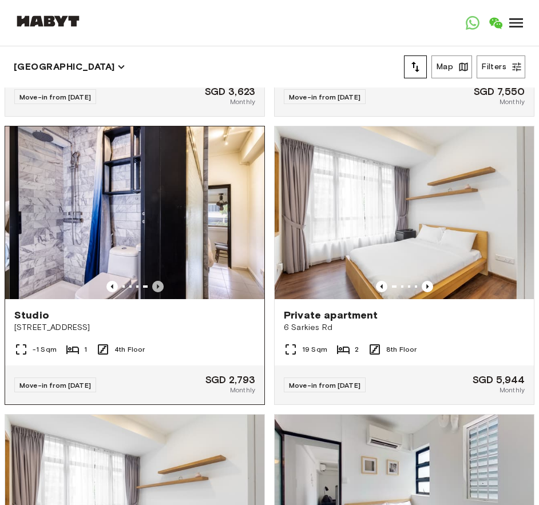
click at [154, 292] on icon "Previous image" at bounding box center [157, 286] width 11 height 11
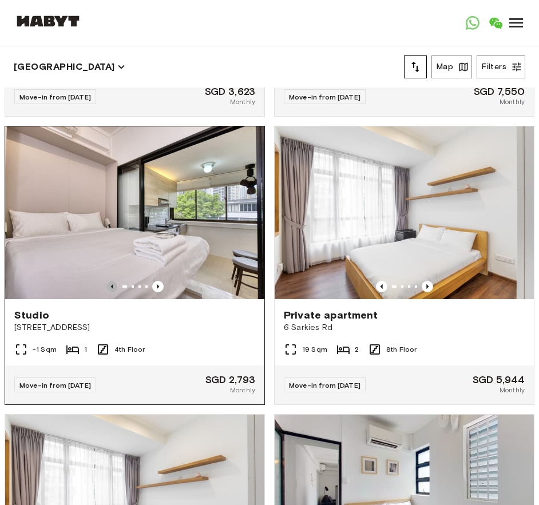
click at [106, 292] on icon "Previous image" at bounding box center [111, 286] width 11 height 11
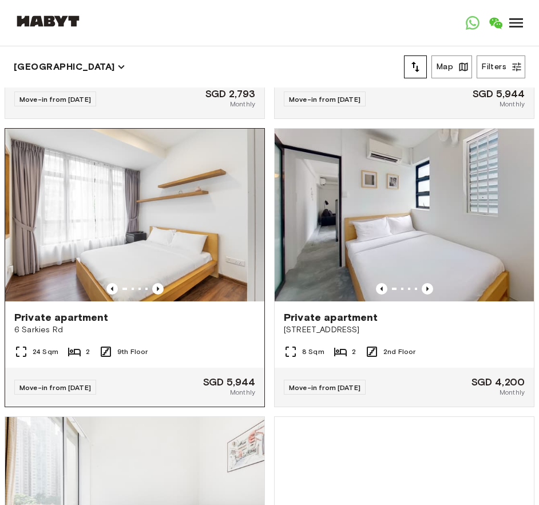
scroll to position [4401, 0]
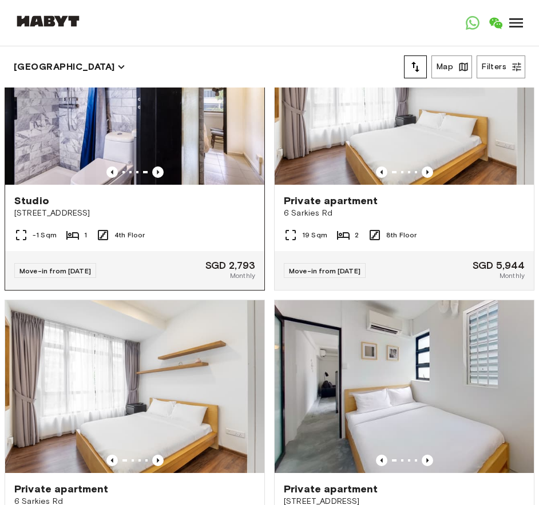
click at [186, 228] on div "Studio 78 Moh Guan Terrace" at bounding box center [134, 206] width 259 height 43
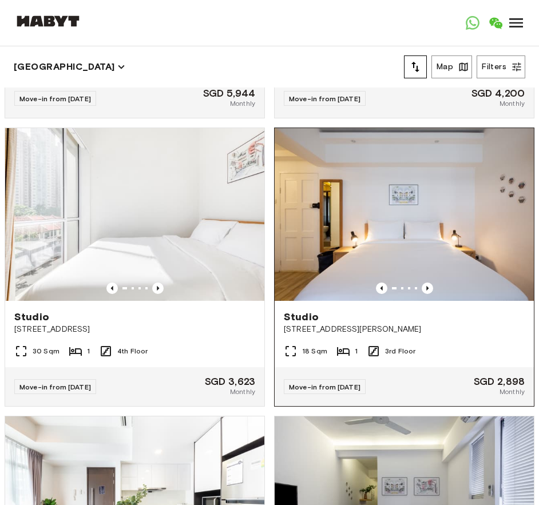
scroll to position [4859, 0]
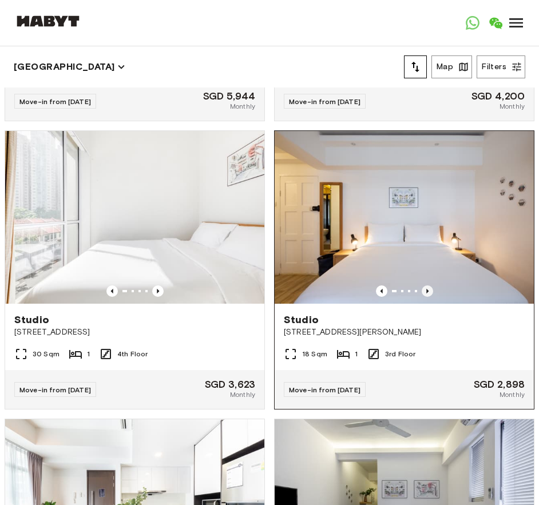
click at [422, 297] on icon "Previous image" at bounding box center [427, 290] width 11 height 11
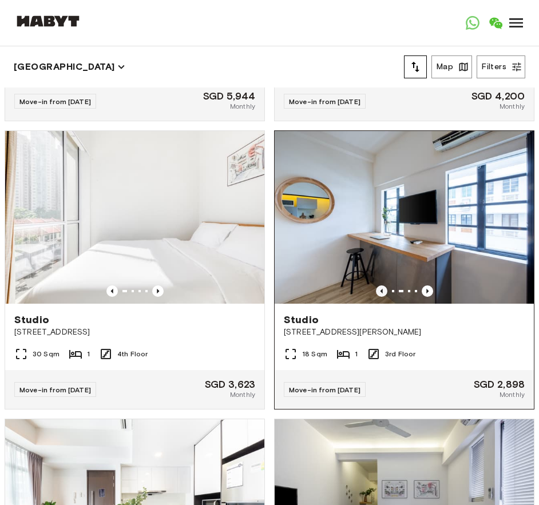
click at [376, 297] on icon "Previous image" at bounding box center [381, 290] width 11 height 11
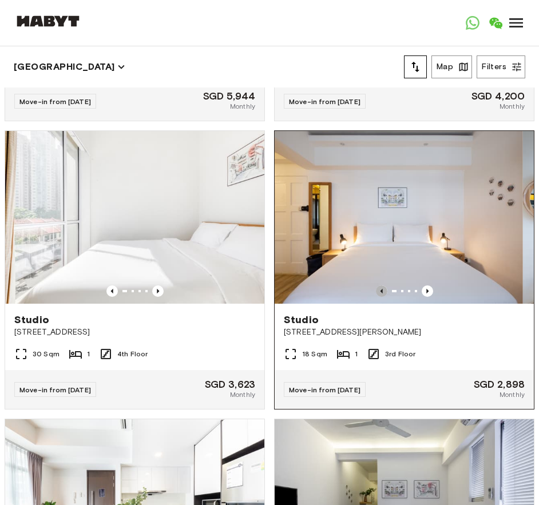
click at [376, 297] on icon "Previous image" at bounding box center [381, 290] width 11 height 11
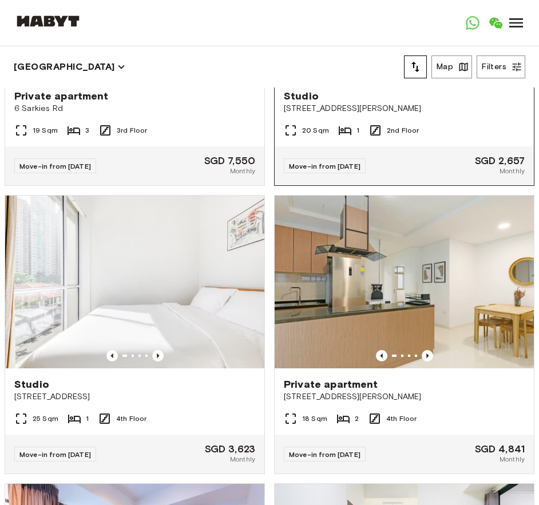
scroll to position [5436, 0]
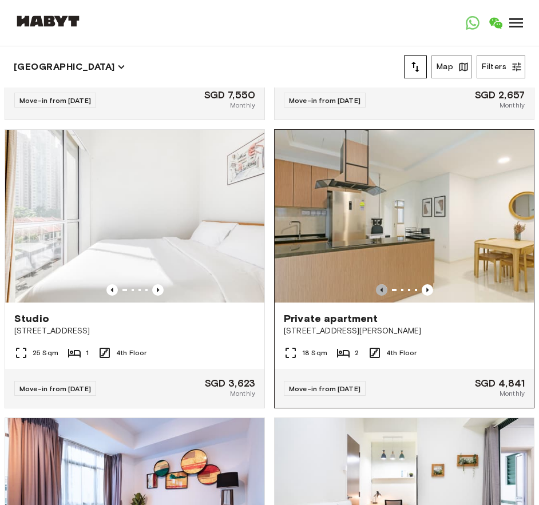
click at [380, 292] on icon "Previous image" at bounding box center [381, 290] width 2 height 5
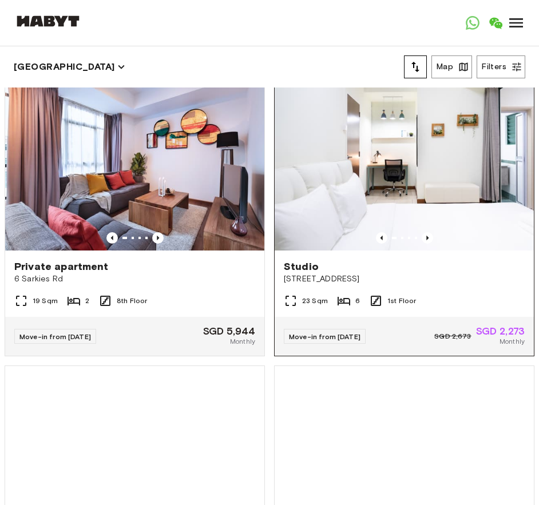
scroll to position [5780, 0]
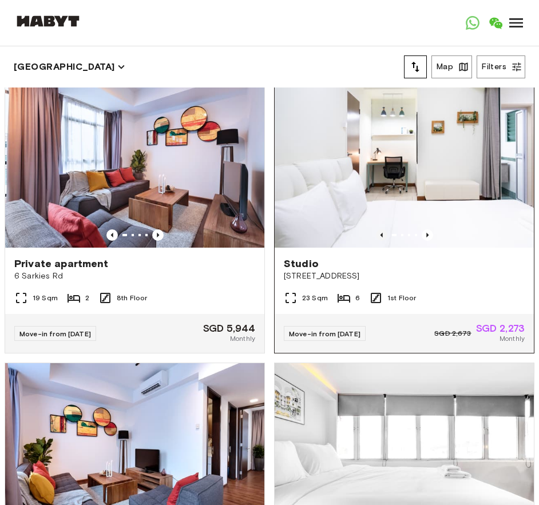
click at [376, 241] on icon "Previous image" at bounding box center [381, 234] width 11 height 11
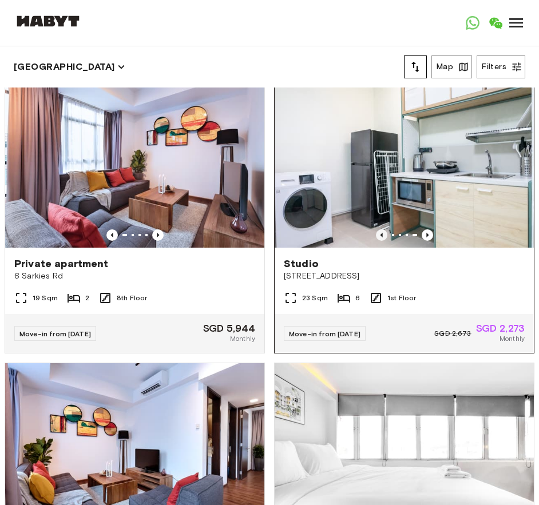
click at [376, 241] on icon "Previous image" at bounding box center [381, 234] width 11 height 11
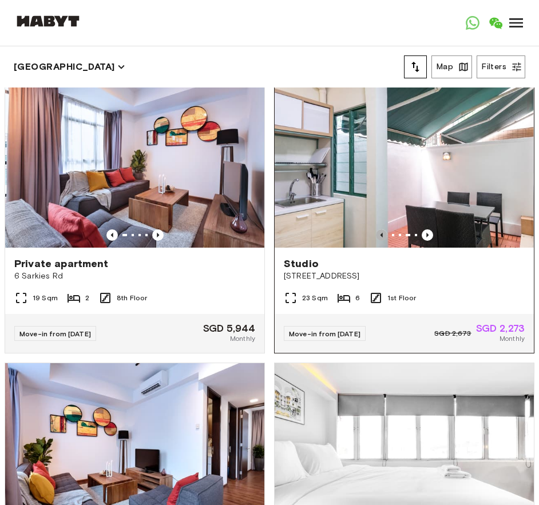
click at [376, 241] on icon "Previous image" at bounding box center [381, 234] width 11 height 11
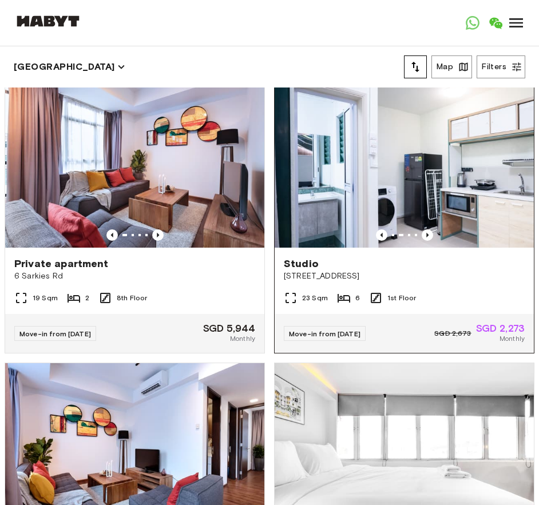
click at [391, 282] on span "[STREET_ADDRESS]" at bounding box center [404, 276] width 241 height 11
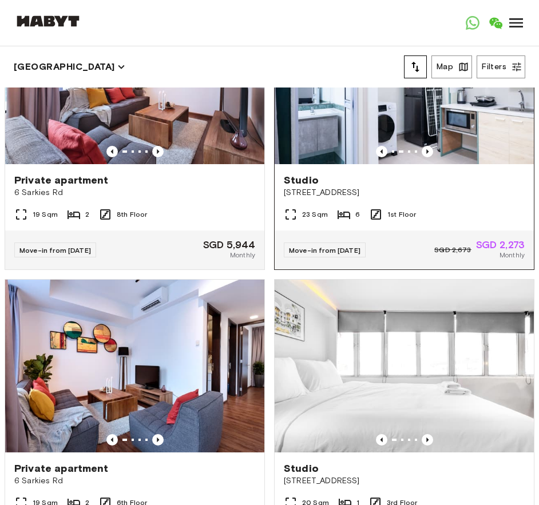
scroll to position [5837, 0]
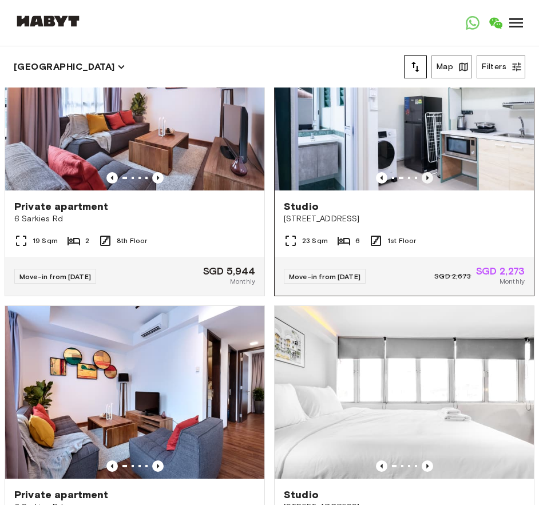
click at [422, 184] on icon "Previous image" at bounding box center [427, 177] width 11 height 11
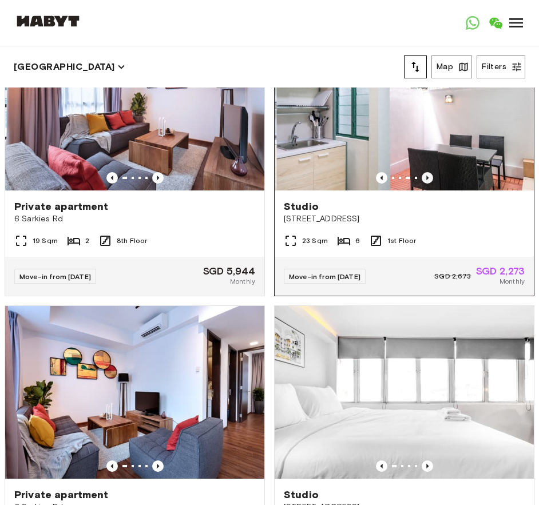
click at [422, 184] on icon "Previous image" at bounding box center [427, 177] width 11 height 11
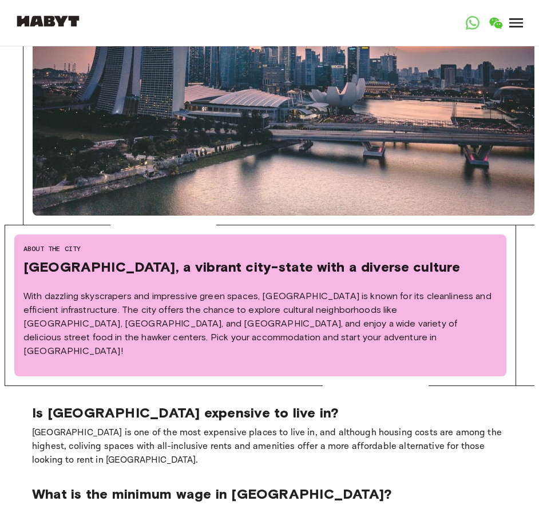
scroll to position [629, 0]
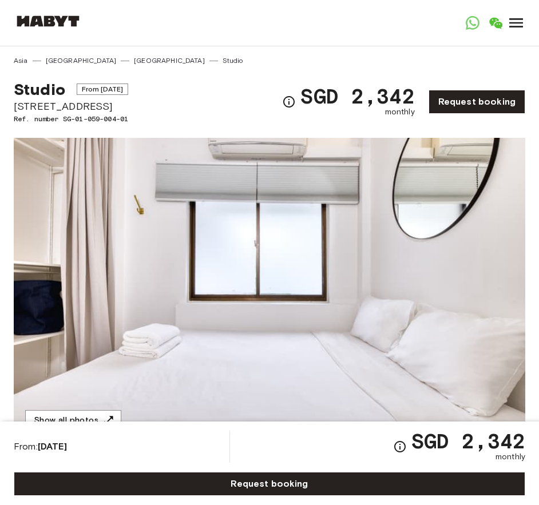
scroll to position [343, 0]
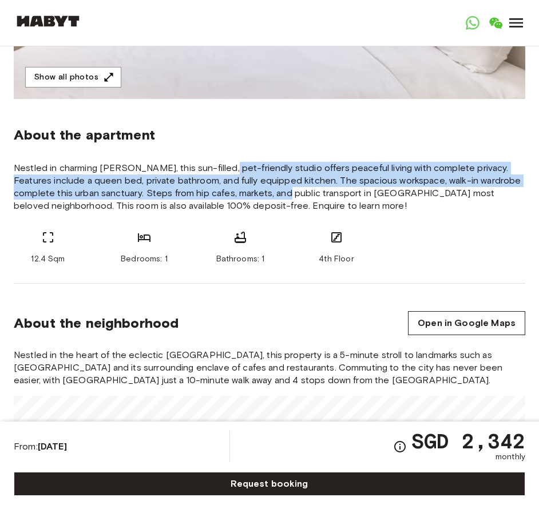
drag, startPoint x: 224, startPoint y: 157, endPoint x: 254, endPoint y: 192, distance: 46.2
click at [254, 192] on section "About the apartment Nestled in charming Tiong Bahru, this sun-filled, pet-frien…" at bounding box center [269, 191] width 511 height 185
click at [254, 192] on span "Nestled in charming Tiong Bahru, this sun-filled, pet-friendly studio offers pe…" at bounding box center [269, 187] width 511 height 50
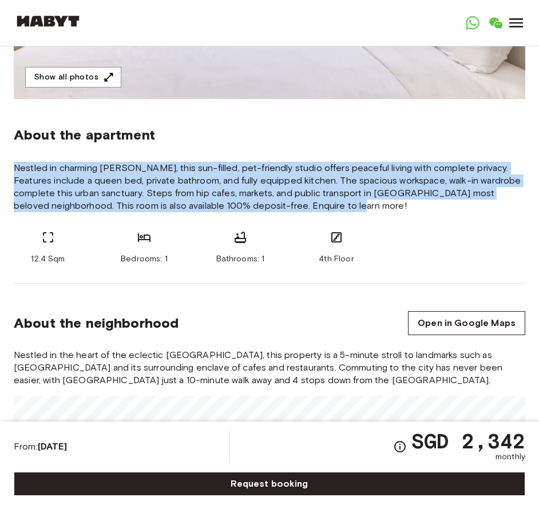
drag, startPoint x: 343, startPoint y: 213, endPoint x: 338, endPoint y: 137, distance: 76.2
click at [338, 137] on section "About the apartment Nestled in charming Tiong Bahru, this sun-filled, pet-frien…" at bounding box center [269, 191] width 511 height 185
click at [338, 137] on div "About the apartment" at bounding box center [269, 134] width 511 height 17
drag, startPoint x: 338, startPoint y: 137, endPoint x: 339, endPoint y: 215, distance: 77.8
click at [339, 215] on section "About the apartment Nestled in charming Tiong Bahru, this sun-filled, pet-frien…" at bounding box center [269, 191] width 511 height 185
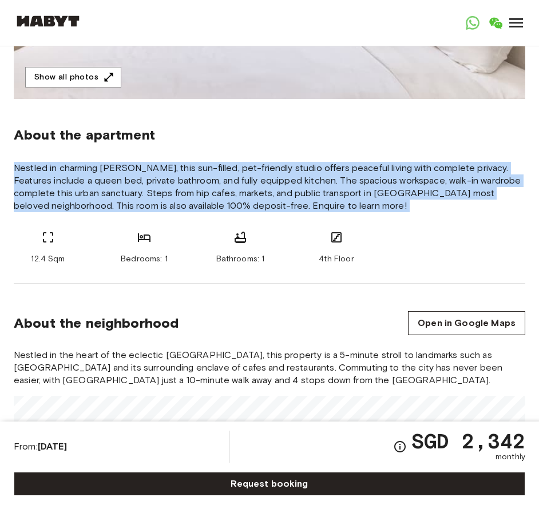
click at [339, 215] on section "About the apartment Nestled in charming Tiong Bahru, this sun-filled, pet-frien…" at bounding box center [269, 191] width 511 height 185
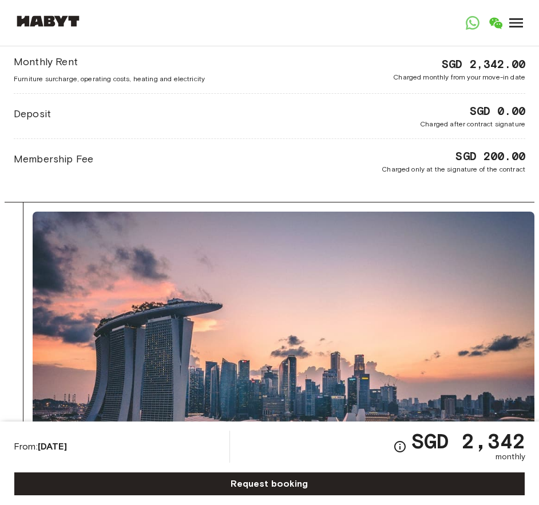
scroll to position [1201, 0]
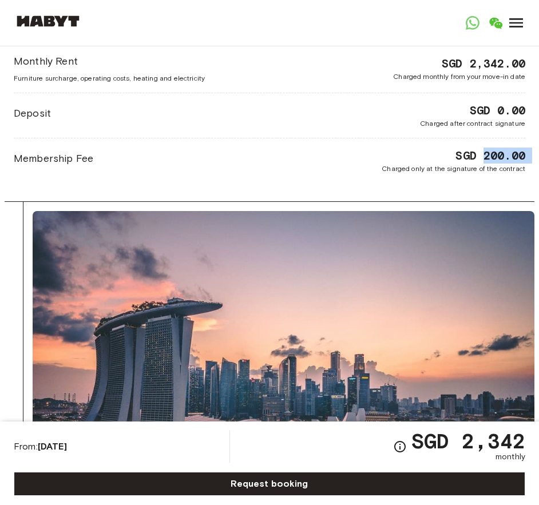
drag, startPoint x: 309, startPoint y: 156, endPoint x: 405, endPoint y: 160, distance: 96.2
click at [473, 157] on div "Membership Fee SGD 200.00 Charged only at the signature of the contract" at bounding box center [269, 161] width 511 height 26
click at [404, 160] on div "SGD 200.00 Charged only at the signature of the contract" at bounding box center [454, 161] width 144 height 26
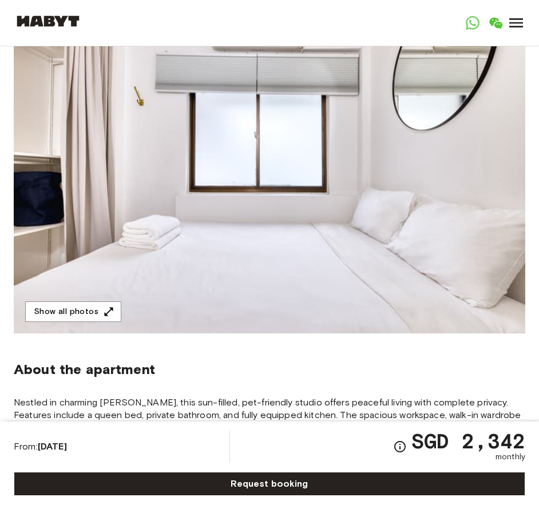
scroll to position [229, 0]
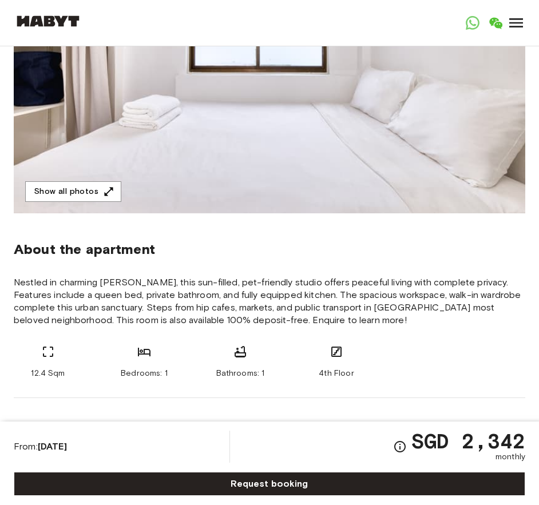
click at [168, 300] on span "Nestled in charming Tiong Bahru, this sun-filled, pet-friendly studio offers pe…" at bounding box center [269, 301] width 511 height 50
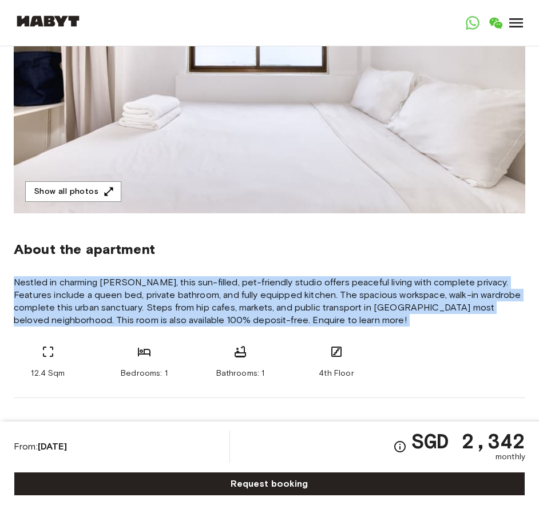
click at [168, 300] on span "Nestled in charming Tiong Bahru, this sun-filled, pet-friendly studio offers pe…" at bounding box center [269, 301] width 511 height 50
click at [165, 312] on span "Nestled in charming Tiong Bahru, this sun-filled, pet-friendly studio offers pe…" at bounding box center [269, 301] width 511 height 50
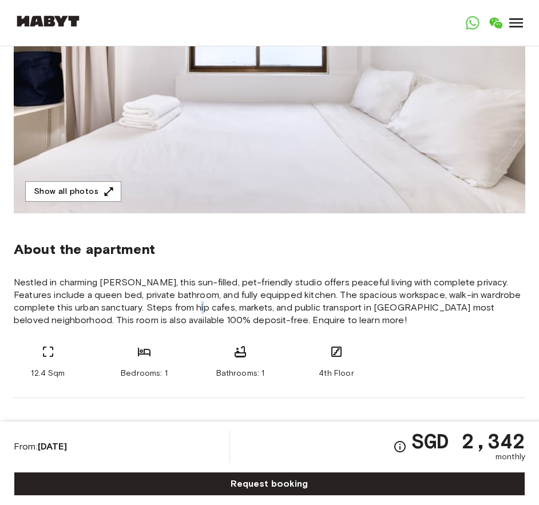
click at [165, 312] on span "Nestled in charming Tiong Bahru, this sun-filled, pet-friendly studio offers pe…" at bounding box center [269, 301] width 511 height 50
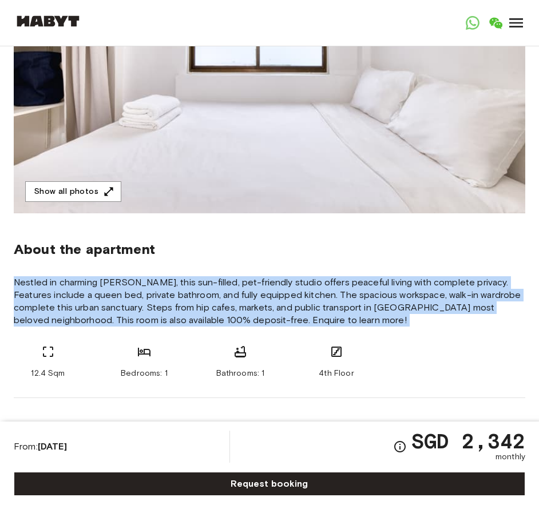
click at [165, 312] on span "Nestled in charming Tiong Bahru, this sun-filled, pet-friendly studio offers pe…" at bounding box center [269, 301] width 511 height 50
click at [134, 317] on span "Nestled in charming Tiong Bahru, this sun-filled, pet-friendly studio offers pe…" at bounding box center [269, 301] width 511 height 50
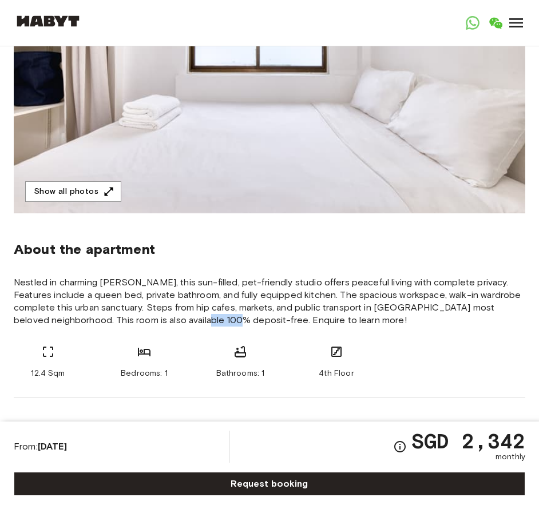
click at [134, 317] on span "Nestled in charming Tiong Bahru, this sun-filled, pet-friendly studio offers pe…" at bounding box center [269, 301] width 511 height 50
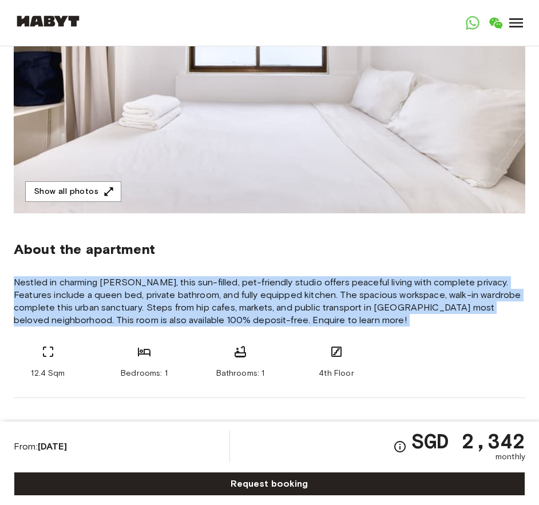
click at [134, 317] on span "Nestled in charming Tiong Bahru, this sun-filled, pet-friendly studio offers pe…" at bounding box center [269, 301] width 511 height 50
click at [98, 322] on span "Nestled in charming Tiong Bahru, this sun-filled, pet-friendly studio offers pe…" at bounding box center [269, 301] width 511 height 50
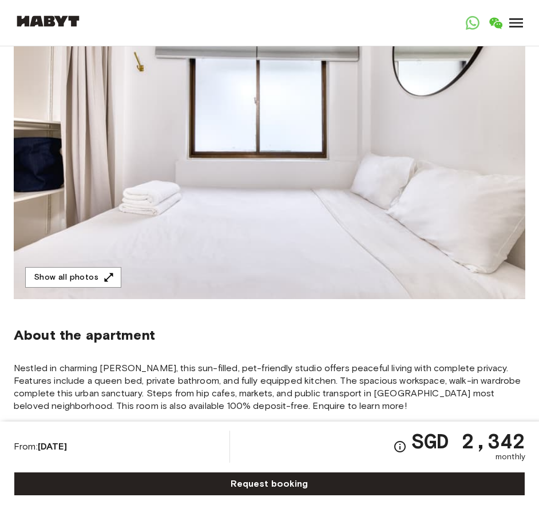
scroll to position [286, 0]
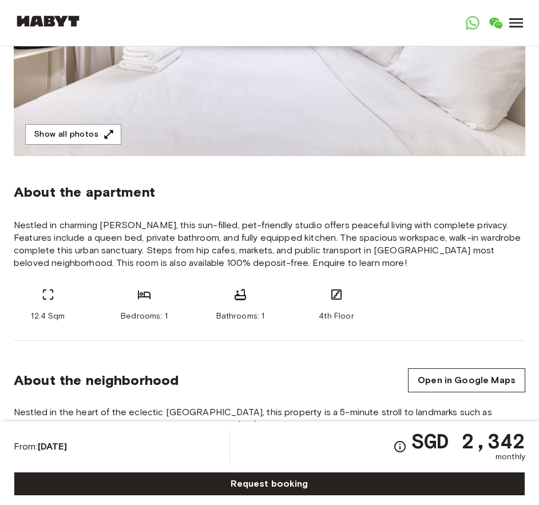
click at [231, 231] on span "Nestled in charming Tiong Bahru, this sun-filled, pet-friendly studio offers pe…" at bounding box center [269, 244] width 511 height 50
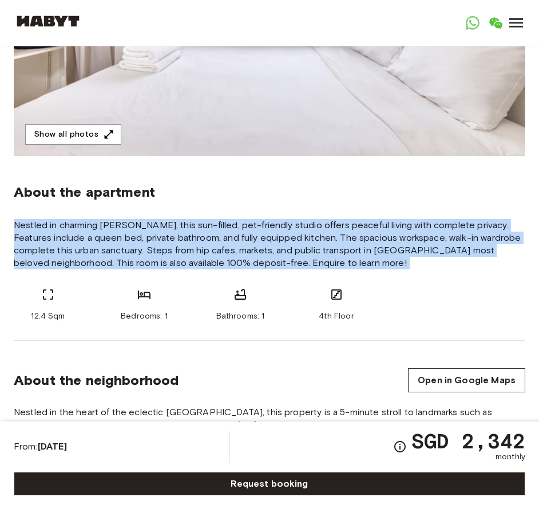
click at [231, 231] on span "Nestled in charming Tiong Bahru, this sun-filled, pet-friendly studio offers pe…" at bounding box center [269, 244] width 511 height 50
click at [198, 248] on span "Nestled in charming Tiong Bahru, this sun-filled, pet-friendly studio offers pe…" at bounding box center [269, 244] width 511 height 50
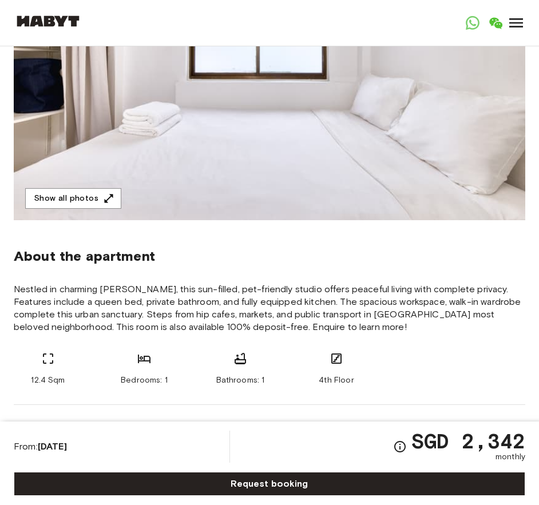
scroll to position [343, 0]
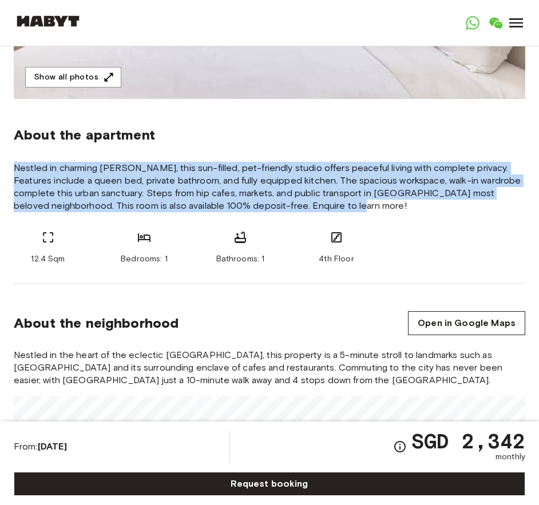
drag, startPoint x: 293, startPoint y: 202, endPoint x: 293, endPoint y: 148, distance: 53.8
click at [293, 148] on section "About the apartment Nestled in charming Tiong Bahru, this sun-filled, pet-frien…" at bounding box center [269, 191] width 511 height 185
click at [286, 168] on span "Nestled in charming Tiong Bahru, this sun-filled, pet-friendly studio offers pe…" at bounding box center [269, 187] width 511 height 50
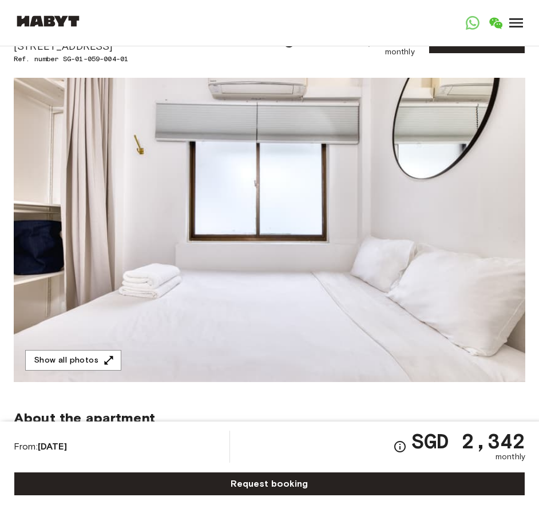
scroll to position [114, 0]
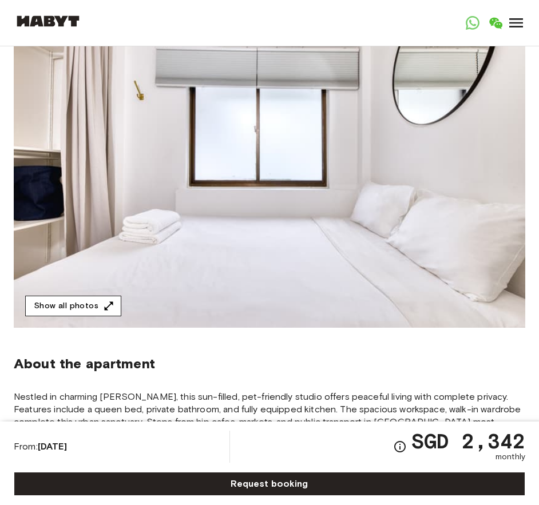
click at [67, 307] on button "Show all photos" at bounding box center [73, 306] width 96 height 21
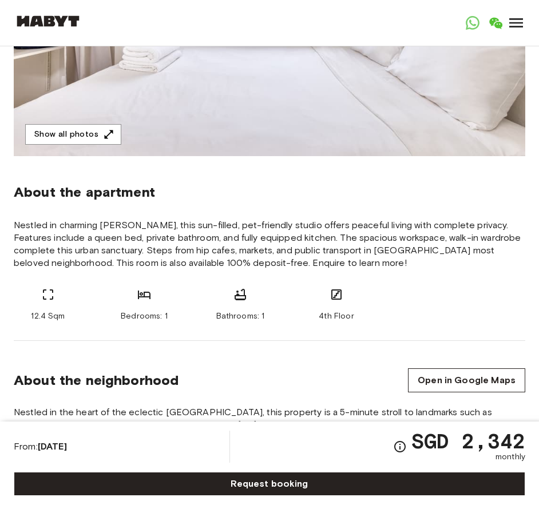
scroll to position [0, 0]
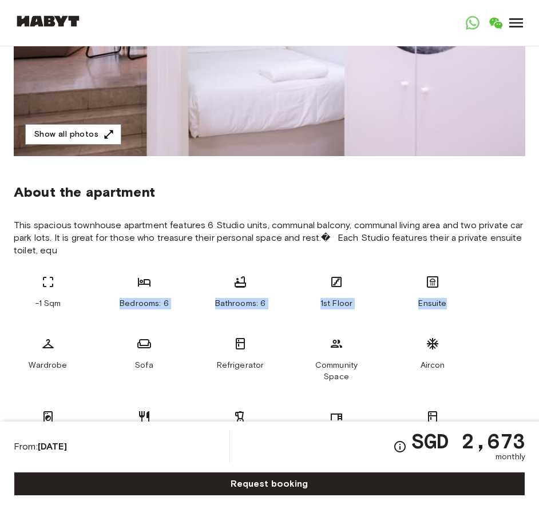
drag, startPoint x: 122, startPoint y: 289, endPoint x: 468, endPoint y: 288, distance: 346.1
click at [468, 288] on div "-1 Sqm Bedrooms: 6 Bathrooms: 6 1st Floor Ensuite Wardrobe Sofa Refrigerator Co…" at bounding box center [269, 359] width 511 height 169
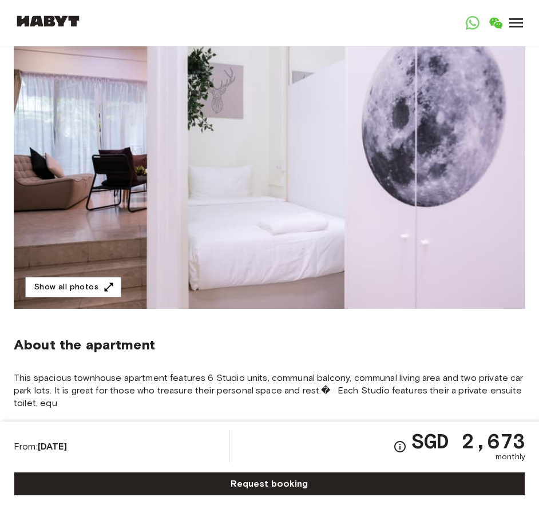
scroll to position [229, 0]
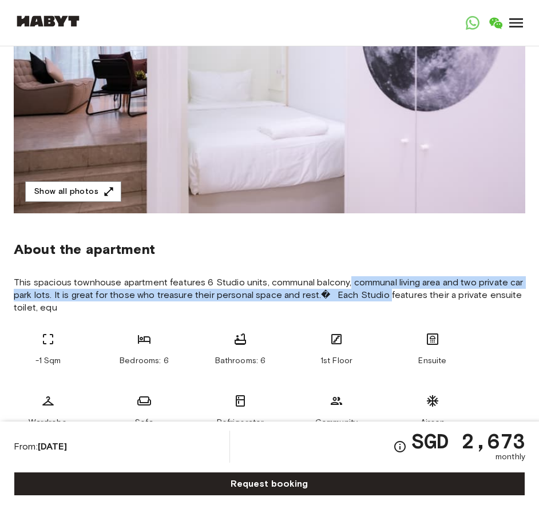
drag, startPoint x: 388, startPoint y: 293, endPoint x: 348, endPoint y: 271, distance: 46.6
click at [348, 271] on section "About the apartment This spacious townhouse apartment features 6 Studio units, …" at bounding box center [269, 366] width 511 height 307
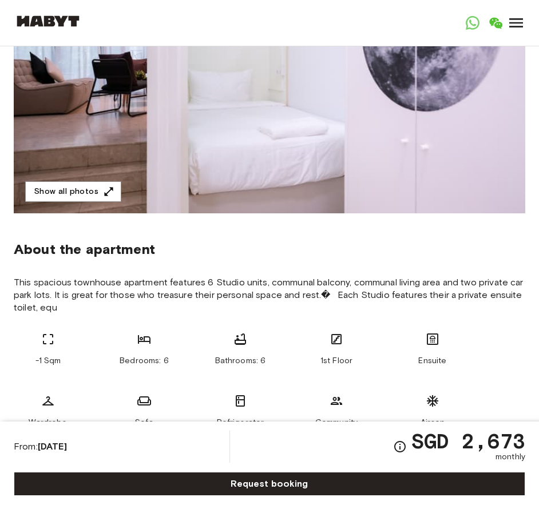
click at [310, 315] on section "About the apartment This spacious townhouse apartment features 6 Studio units, …" at bounding box center [269, 366] width 511 height 307
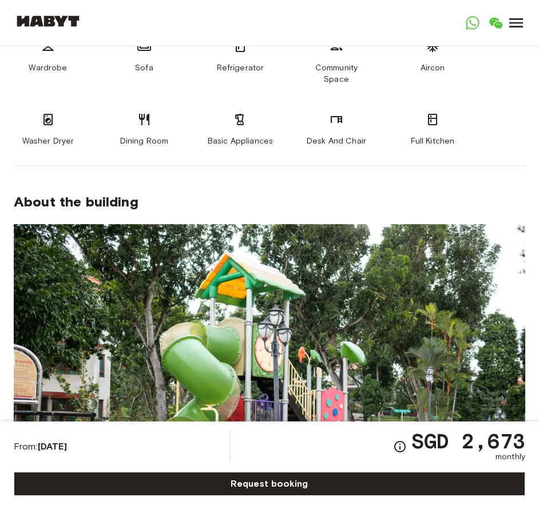
scroll to position [0, 0]
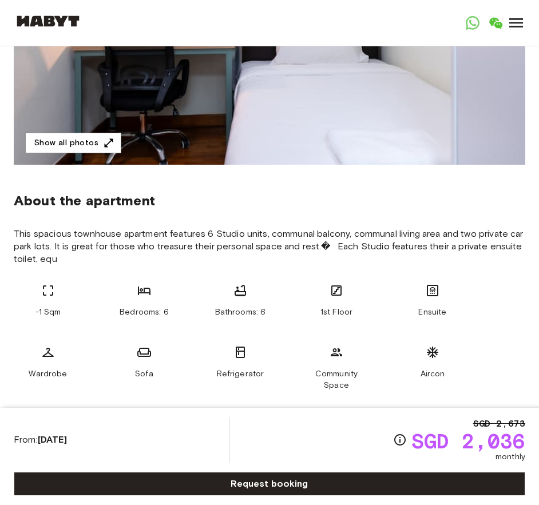
scroll to position [286, 0]
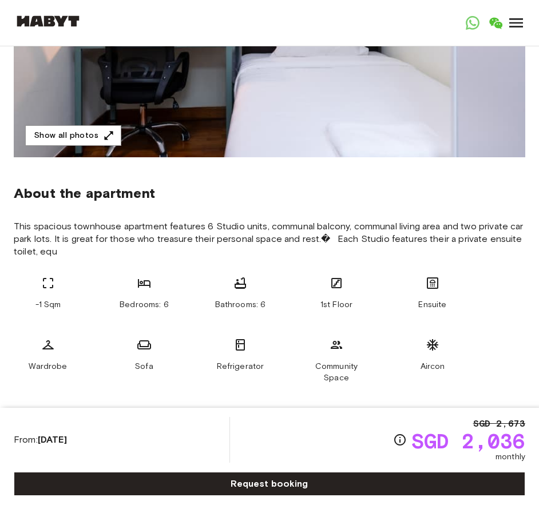
click at [208, 223] on span "This spacious townhouse apartment features 6 Studio units, communal balcony, co…" at bounding box center [269, 239] width 511 height 38
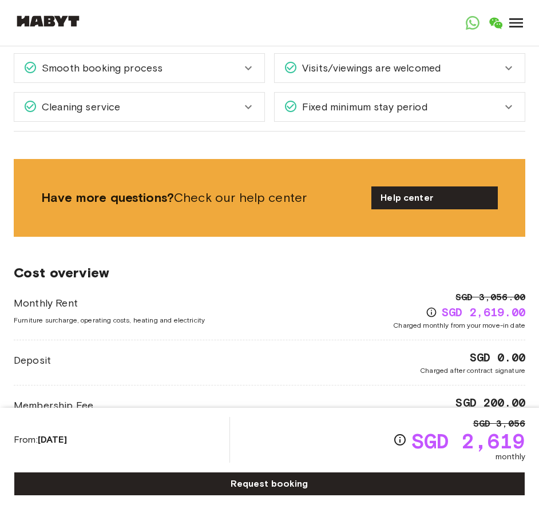
scroll to position [801, 0]
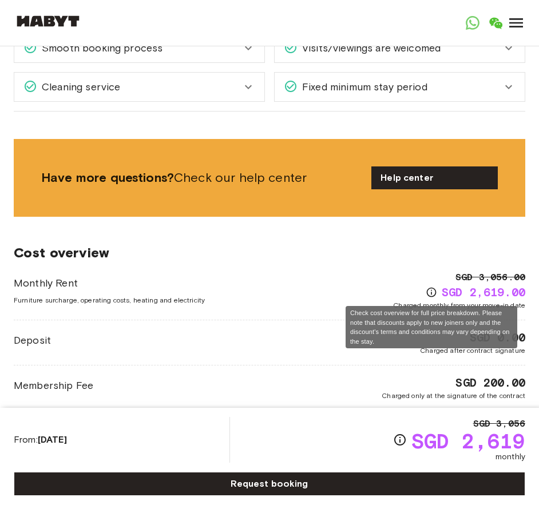
click at [431, 291] on icon "Check cost overview for full price breakdown. Please note that discounts apply …" at bounding box center [432, 293] width 10 height 10
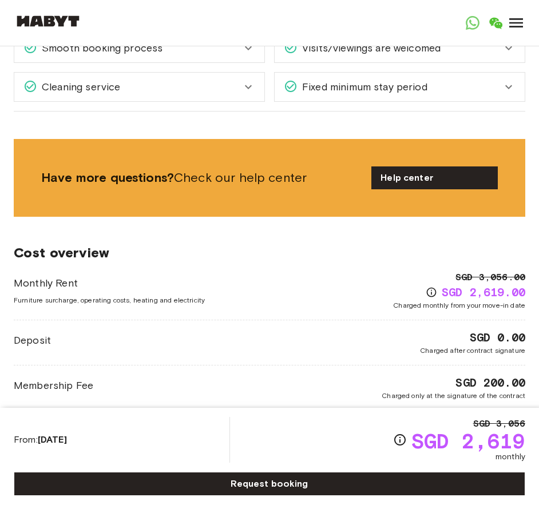
click at [376, 295] on div "Monthly Rent Furniture surcharge, operating costs, heating and electricity SGD …" at bounding box center [269, 291] width 511 height 40
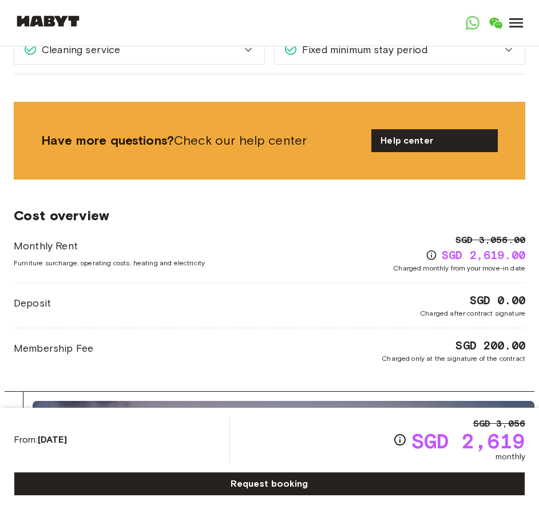
scroll to position [858, 0]
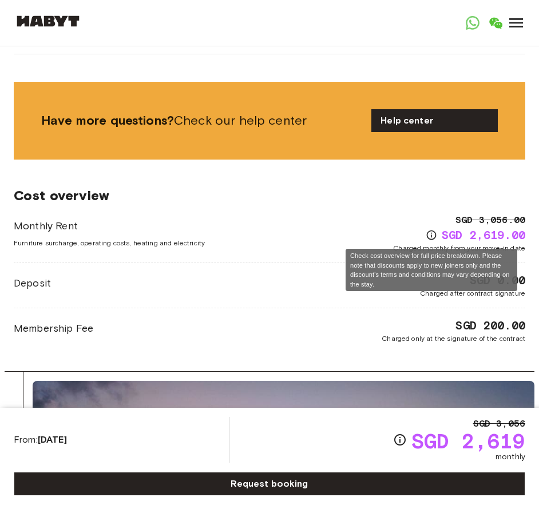
click at [431, 239] on icon "Check cost overview for full price breakdown. Please note that discounts apply …" at bounding box center [432, 236] width 10 height 10
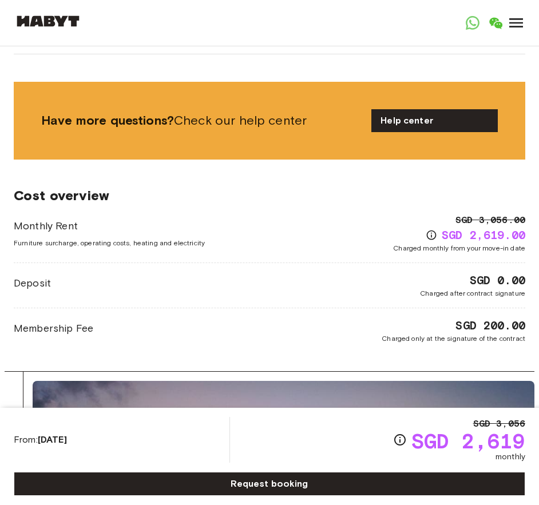
click at [438, 235] on div "SGD 2,619.00" at bounding box center [476, 235] width 100 height 16
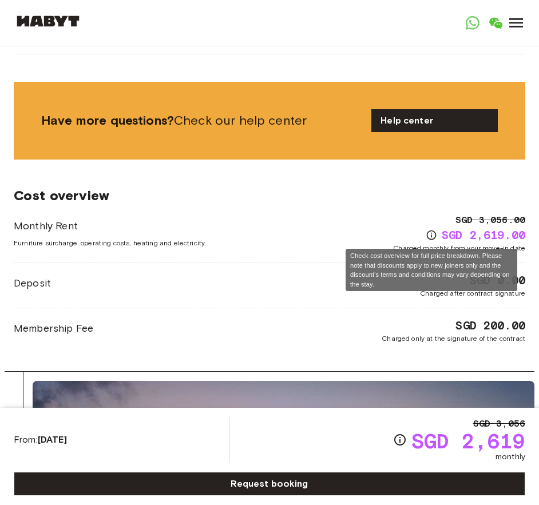
click at [430, 234] on icon "Check cost overview for full price breakdown. Please note that discounts apply …" at bounding box center [431, 234] width 11 height 11
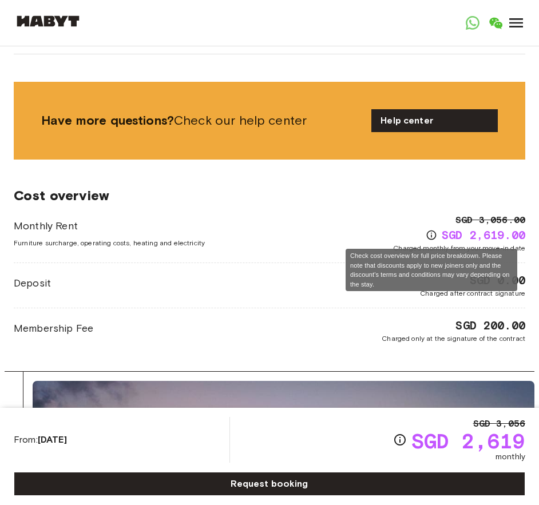
click at [430, 234] on icon "Check cost overview for full price breakdown. Please note that discounts apply …" at bounding box center [431, 234] width 11 height 11
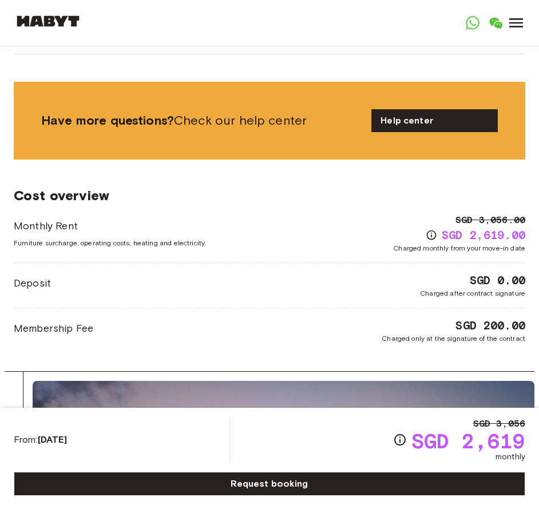
click at [511, 240] on span "SGD 2,619.00" at bounding box center [484, 235] width 84 height 16
click at [457, 259] on div "Monthly Rent Furniture surcharge, operating costs, heating and electricity SGD …" at bounding box center [269, 278] width 511 height 130
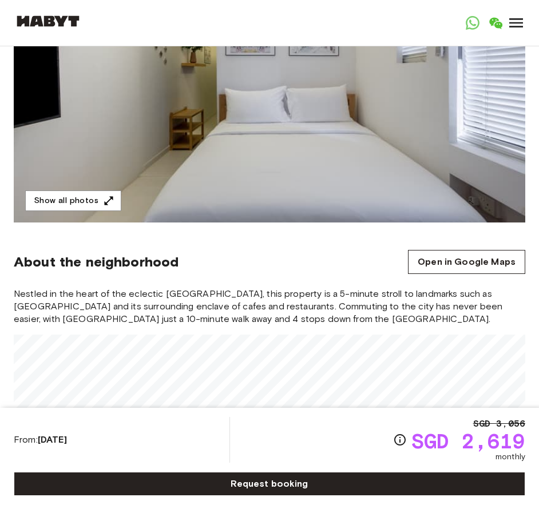
scroll to position [0, 0]
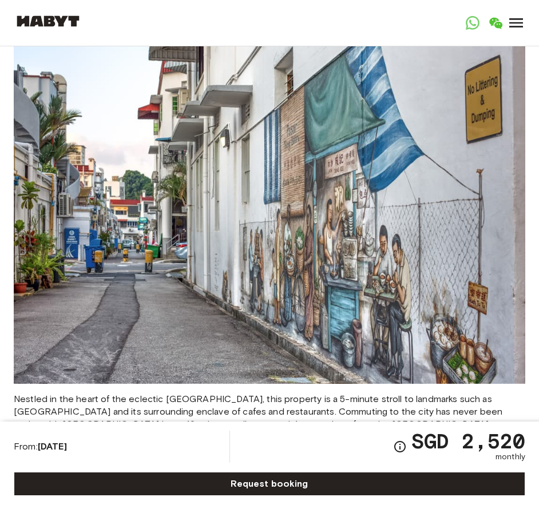
scroll to position [629, 0]
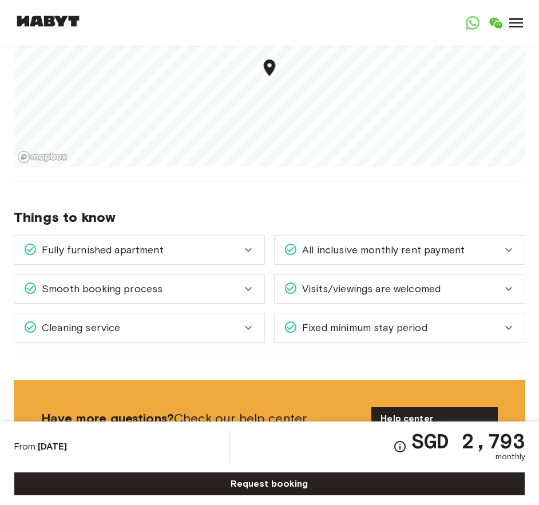
scroll to position [172, 0]
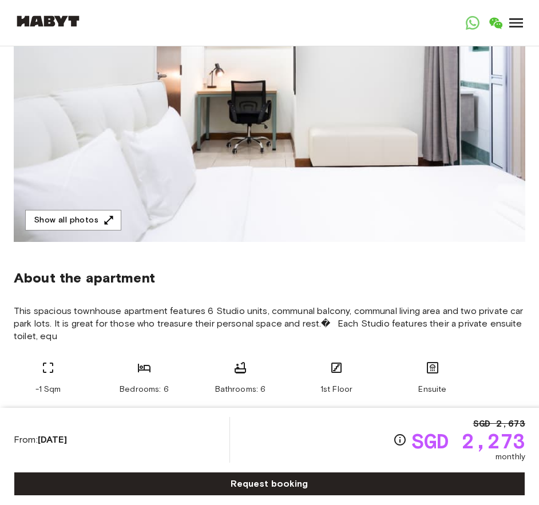
scroll to position [286, 0]
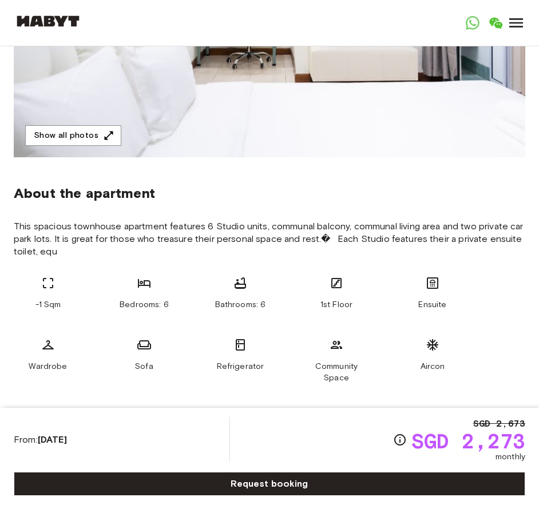
click at [234, 244] on span "This spacious townhouse apartment features 6 Studio units, communal balcony, co…" at bounding box center [269, 239] width 511 height 38
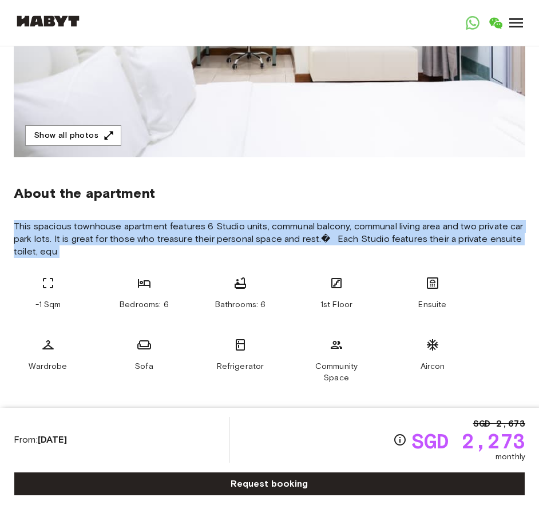
click at [235, 243] on span "This spacious townhouse apartment features 6 Studio units, communal balcony, co…" at bounding box center [269, 239] width 511 height 38
click at [210, 239] on span "This spacious townhouse apartment features 6 Studio units, communal balcony, co…" at bounding box center [269, 239] width 511 height 38
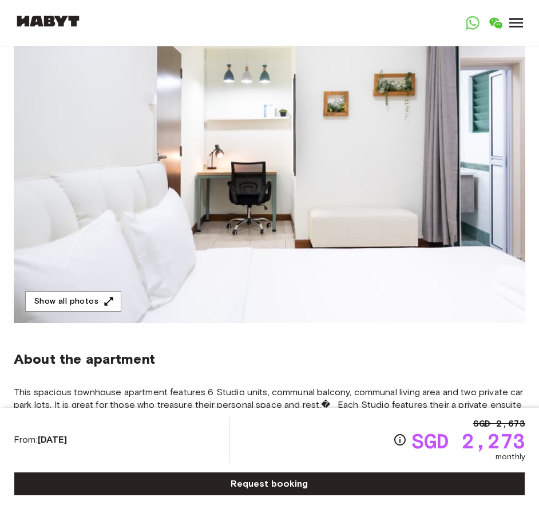
scroll to position [229, 0]
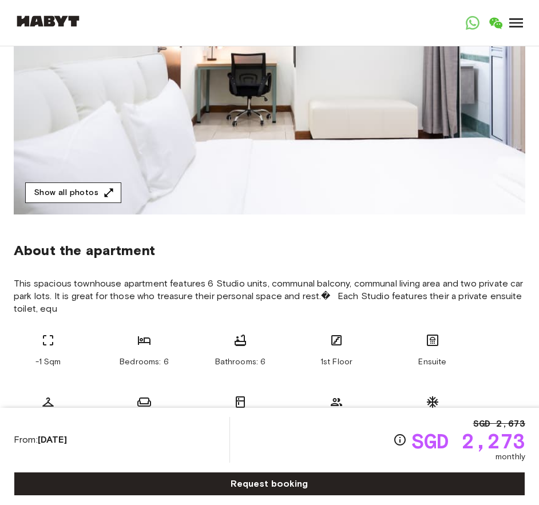
click at [86, 193] on button "Show all photos" at bounding box center [73, 192] width 96 height 21
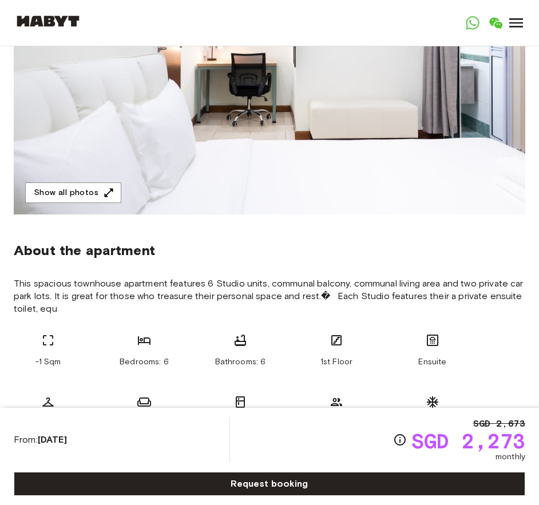
scroll to position [343, 0]
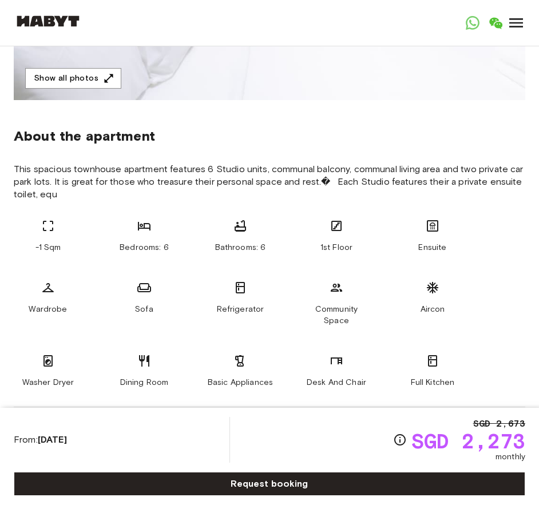
click at [48, 223] on icon at bounding box center [48, 226] width 14 height 14
click at [48, 222] on icon at bounding box center [48, 226] width 14 height 14
click at [253, 13] on div "[GEOGRAPHIC_DATA] [GEOGRAPHIC_DATA] [GEOGRAPHIC_DATA] [GEOGRAPHIC_DATA] [GEOGRA…" at bounding box center [269, 23] width 511 height 46
click at [347, 436] on div "From: [DATE] SGD 2,673 SGD 2,273 monthly" at bounding box center [269, 440] width 511 height 46
